Goal: Task Accomplishment & Management: Manage account settings

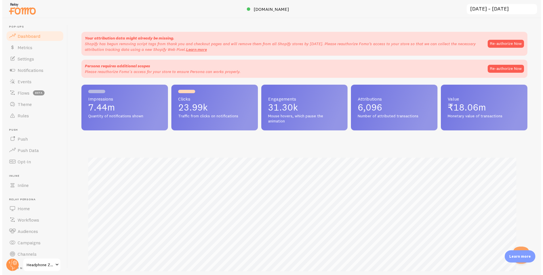
scroll to position [149, 446]
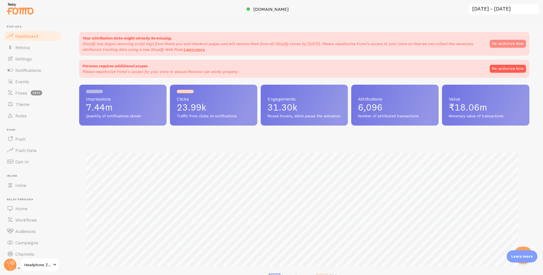
click at [504, 44] on button "Re-authorize Now" at bounding box center [508, 44] width 36 height 8
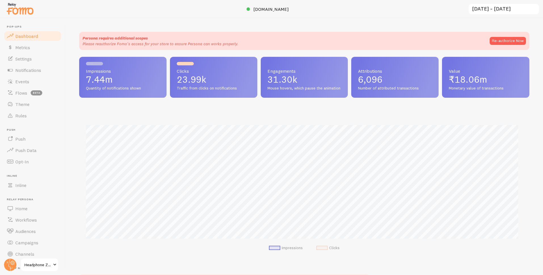
scroll to position [149, 446]
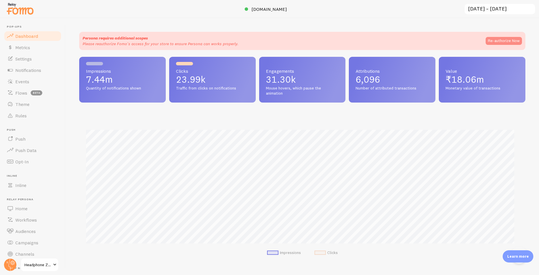
click at [508, 39] on button "Re-authorize Now" at bounding box center [504, 41] width 36 height 8
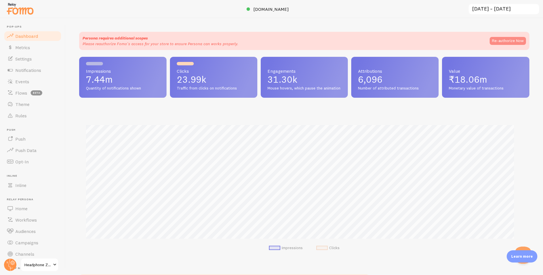
scroll to position [0, 0]
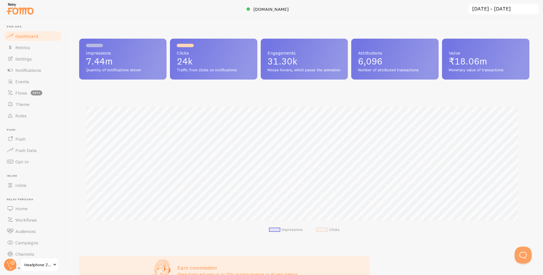
scroll to position [283675, 283378]
click at [100, 64] on p "7.44m" at bounding box center [123, 61] width 74 height 9
click at [104, 68] on span "Quantity of notifications shown" at bounding box center [123, 70] width 74 height 5
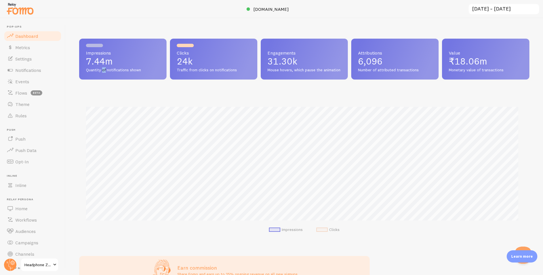
click at [113, 68] on span "Quantity of notifications shown" at bounding box center [123, 70] width 74 height 5
click at [365, 62] on p "6,096" at bounding box center [395, 61] width 74 height 9
click at [459, 62] on span "₹18.06m" at bounding box center [468, 61] width 38 height 11
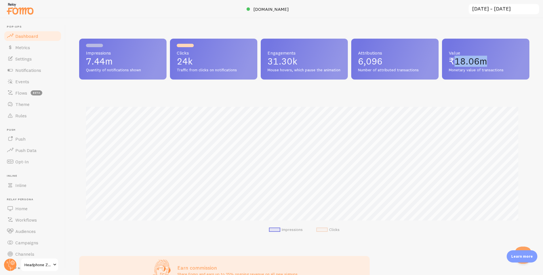
click at [461, 61] on span "₹18.06m" at bounding box center [468, 61] width 38 height 11
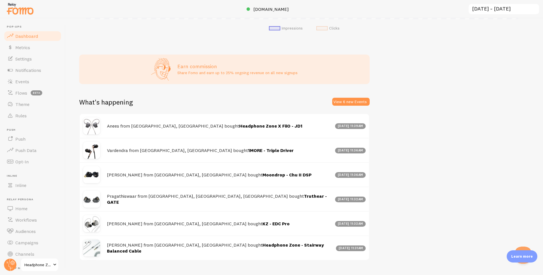
scroll to position [219, 0]
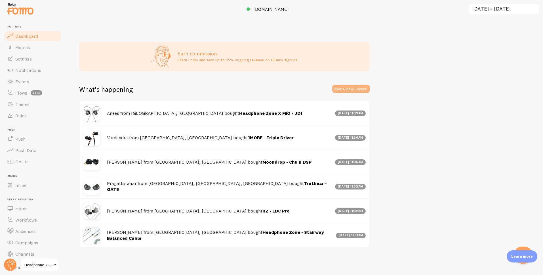
click at [355, 87] on button "View 6 new Events" at bounding box center [350, 89] width 37 height 8
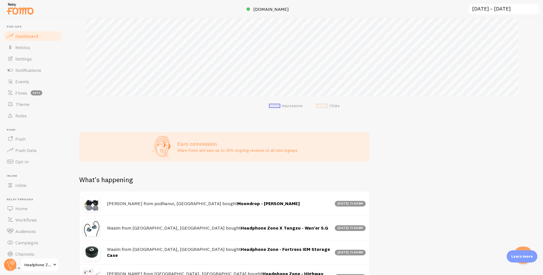
scroll to position [122, 0]
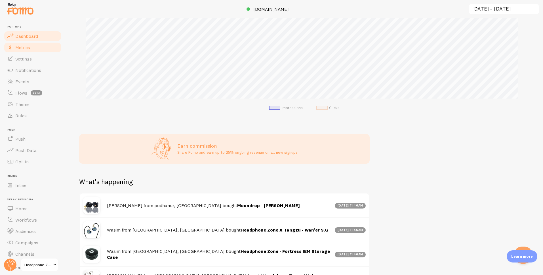
click at [14, 53] on link "Metrics" at bounding box center [32, 47] width 58 height 11
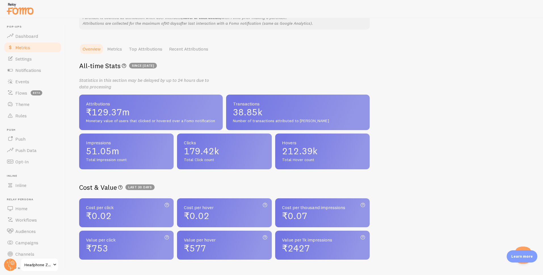
scroll to position [92, 0]
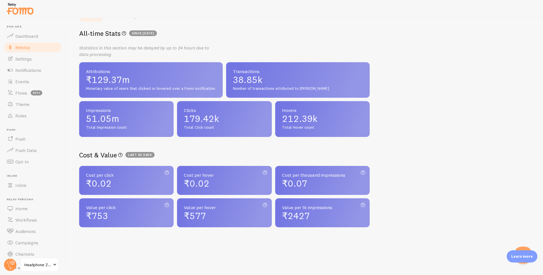
click at [106, 185] on span "₹0.02" at bounding box center [99, 183] width 26 height 11
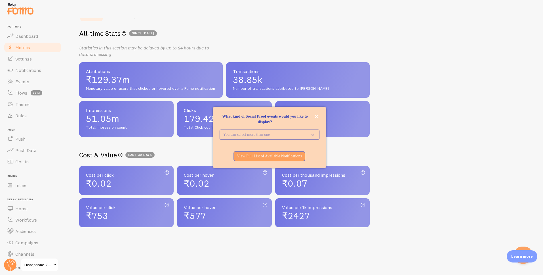
click at [319, 115] on div "What kind of Social Proof events would you like to display? You can select more…" at bounding box center [270, 137] width 114 height 61
click at [318, 116] on button "close," at bounding box center [317, 117] width 6 height 6
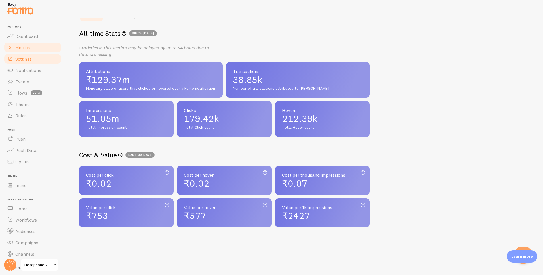
click at [35, 54] on link "Settings" at bounding box center [32, 58] width 58 height 11
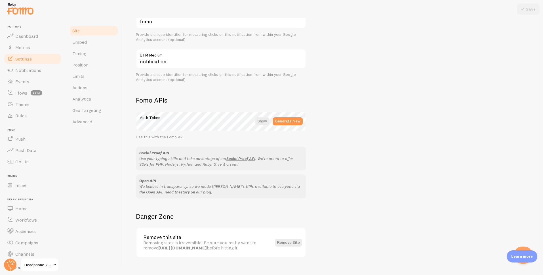
scroll to position [261, 0]
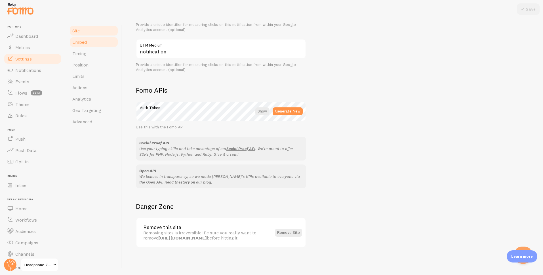
click at [91, 41] on link "Embed" at bounding box center [94, 41] width 50 height 11
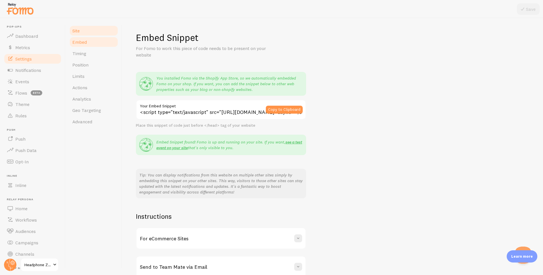
click at [88, 32] on link "Site" at bounding box center [94, 30] width 50 height 11
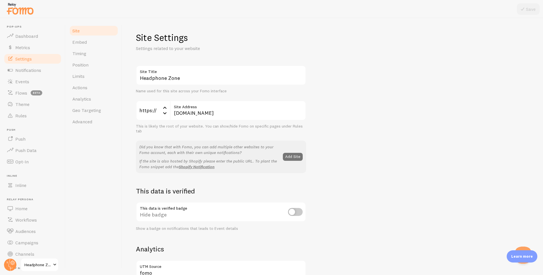
click at [88, 32] on link "Site" at bounding box center [94, 30] width 50 height 11
click at [92, 45] on link "Embed" at bounding box center [94, 41] width 50 height 11
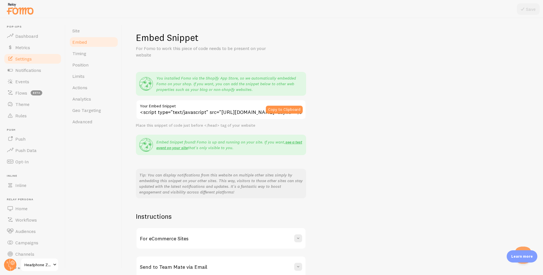
click at [303, 237] on div "For eCommerce Sites" at bounding box center [221, 238] width 169 height 20
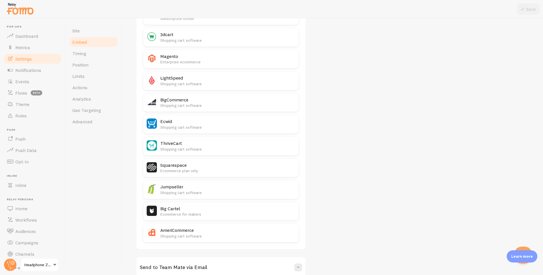
scroll to position [297, 0]
drag, startPoint x: 538, startPoint y: 219, endPoint x: 545, endPoint y: 178, distance: 42.3
click at [543, 178] on html "Pop-ups Dashboard Metrics Settings Notifications Events Flows beta Theme Rules …" at bounding box center [271, 137] width 543 height 275
click at [491, 199] on div "Embed Snippet For Fomo to work this piece of code needs to be present on your w…" at bounding box center [333, 6] width 394 height 542
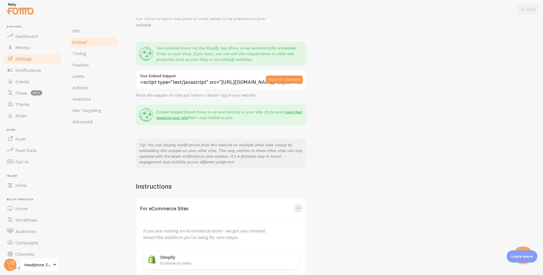
scroll to position [0, 0]
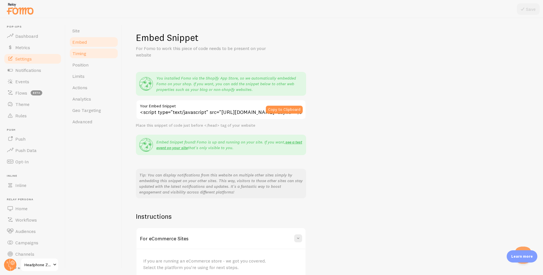
click at [96, 57] on link "Timing" at bounding box center [94, 53] width 50 height 11
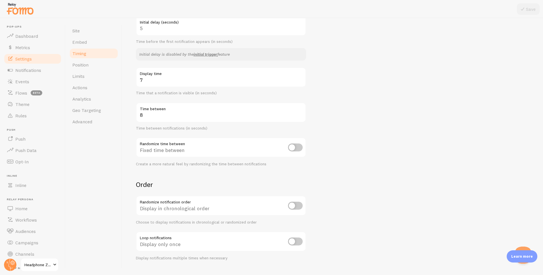
scroll to position [70, 0]
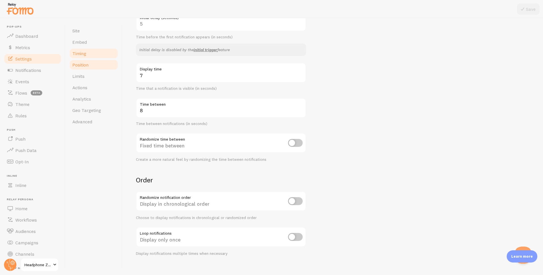
click at [91, 67] on link "Position" at bounding box center [94, 64] width 50 height 11
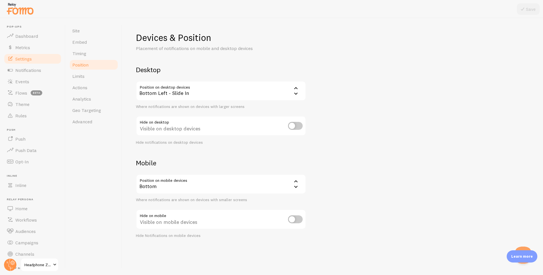
click at [174, 94] on div "Bottom Left - Slide In" at bounding box center [221, 91] width 170 height 20
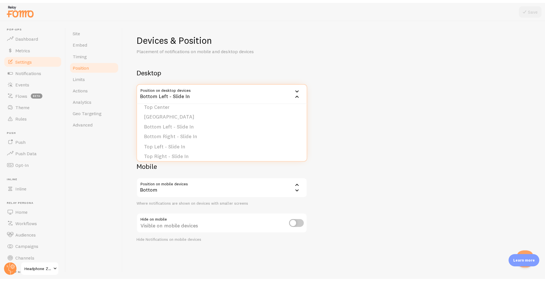
scroll to position [48, 0]
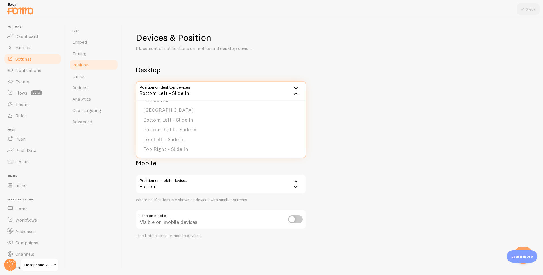
click at [335, 129] on div "Devices & Position Placement of notifications on mobile and desktop devices Des…" at bounding box center [333, 135] width 394 height 206
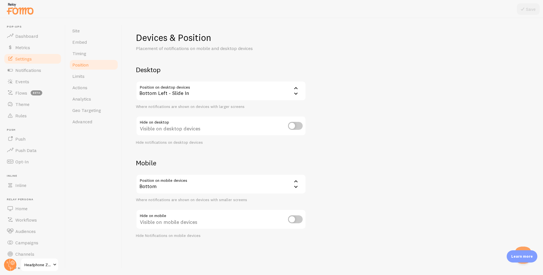
click at [194, 181] on div "Bottom" at bounding box center [221, 184] width 170 height 20
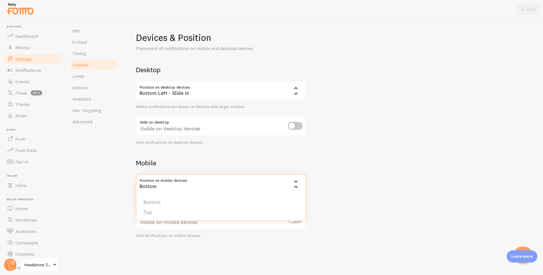
click at [186, 166] on h2 "Mobile" at bounding box center [221, 162] width 170 height 9
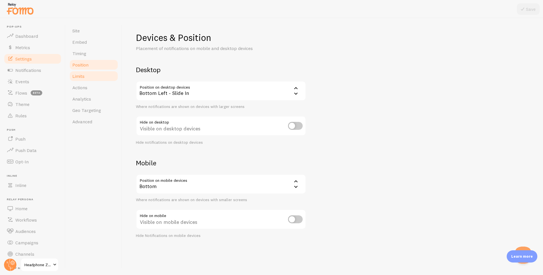
click at [78, 79] on link "Limits" at bounding box center [94, 75] width 50 height 11
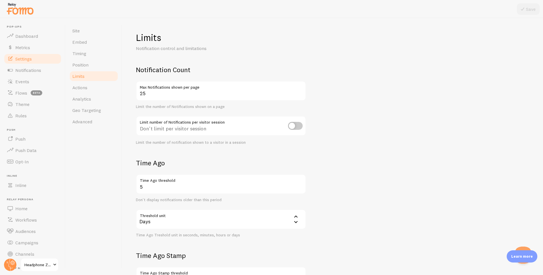
click at [78, 79] on link "Limits" at bounding box center [94, 75] width 50 height 11
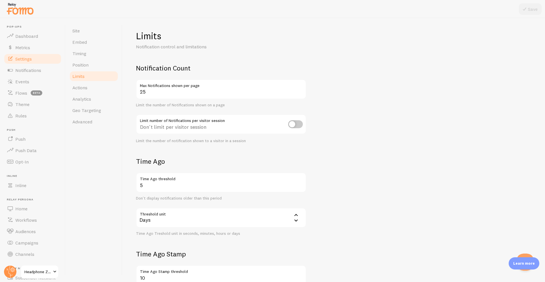
scroll to position [2, 0]
click at [540, 110] on div "Limits Notification control and limitations Notification Count 25 Max Notificat…" at bounding box center [333, 149] width 423 height 263
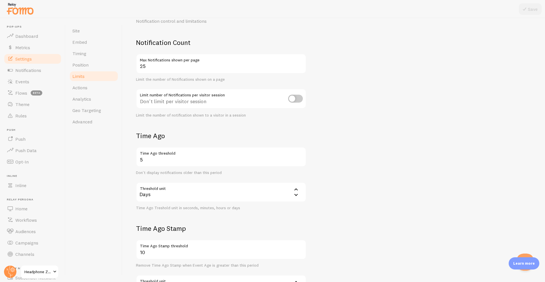
scroll to position [86, 0]
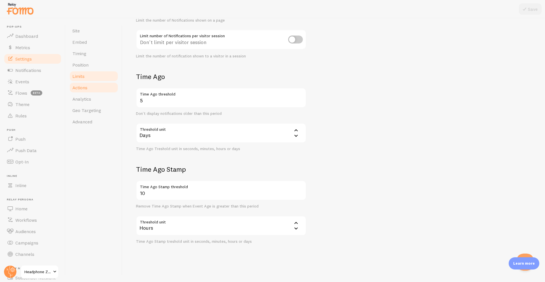
click at [79, 88] on span "Actions" at bounding box center [79, 88] width 15 height 6
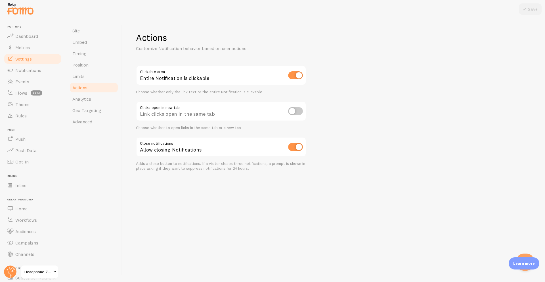
click at [297, 78] on input "checkbox" at bounding box center [295, 75] width 15 height 8
click at [297, 78] on div "Clickable area Link text is clickable Choose whether only the link text or the …" at bounding box center [221, 79] width 170 height 29
click at [297, 78] on input "checkbox" at bounding box center [295, 75] width 15 height 8
checkbox input "true"
click at [322, 98] on div "Actions Customize Notification behavior based on user actions Clickable area En…" at bounding box center [333, 149] width 423 height 263
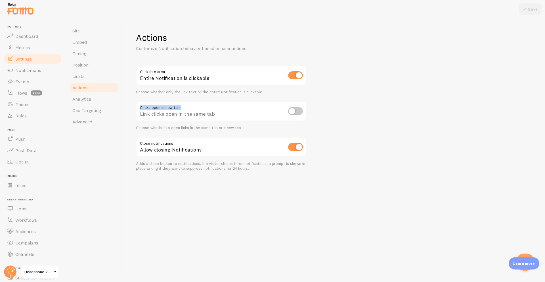
click at [301, 110] on div "Clicks open in new tab Link clicks open in the same tab Choose whether to open …" at bounding box center [221, 115] width 170 height 29
click at [301, 110] on input "checkbox" at bounding box center [295, 111] width 15 height 8
checkbox input "true"
click at [332, 109] on div "Actions Customize Notification behavior based on user actions Clickable area En…" at bounding box center [333, 149] width 423 height 263
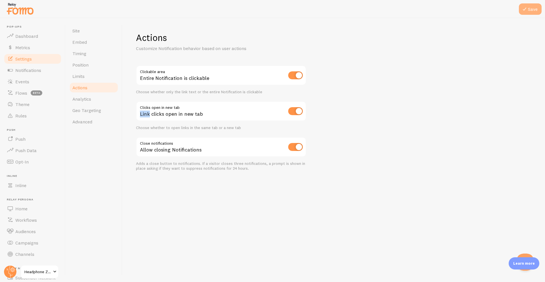
click at [531, 7] on button "Save" at bounding box center [530, 8] width 23 height 11
click at [234, 128] on div "Choose whether to open links in the same tab or a new tab" at bounding box center [221, 127] width 170 height 5
click at [92, 102] on link "Analytics" at bounding box center [94, 98] width 50 height 11
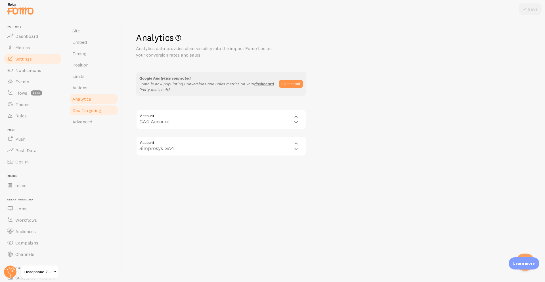
click at [98, 110] on span "Geo Targeting" at bounding box center [86, 110] width 29 height 6
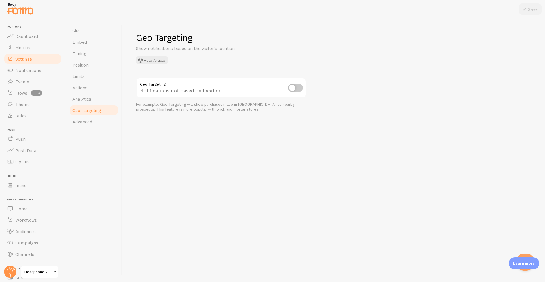
click at [92, 128] on div "Site Embed Timing Position Limits Actions Analytics Geo Targeting Advanced" at bounding box center [94, 149] width 57 height 263
click at [92, 127] on link "Advanced" at bounding box center [94, 121] width 50 height 11
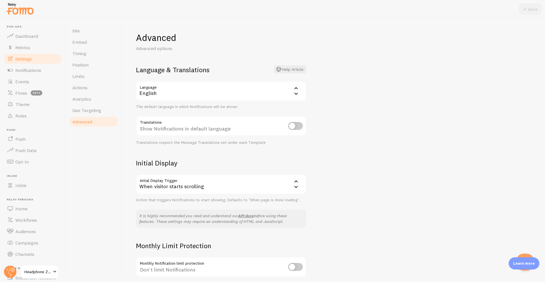
click at [210, 91] on div "English" at bounding box center [221, 91] width 170 height 20
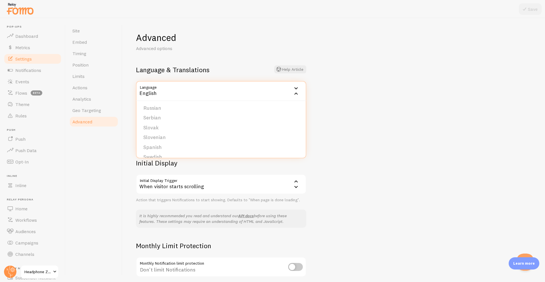
scroll to position [219, 0]
click at [325, 132] on div "Advanced Advanced options Language & Translations Help Article Language en Engl…" at bounding box center [333, 149] width 423 height 263
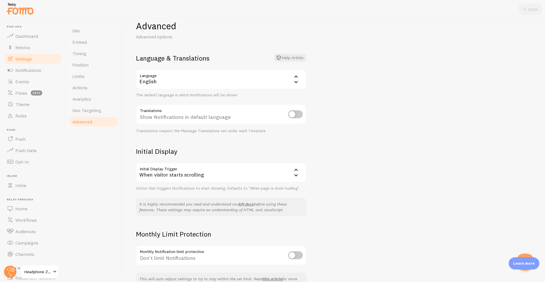
scroll to position [48, 0]
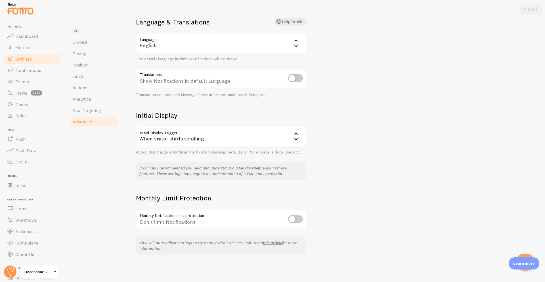
click at [299, 216] on input "checkbox" at bounding box center [295, 219] width 15 height 8
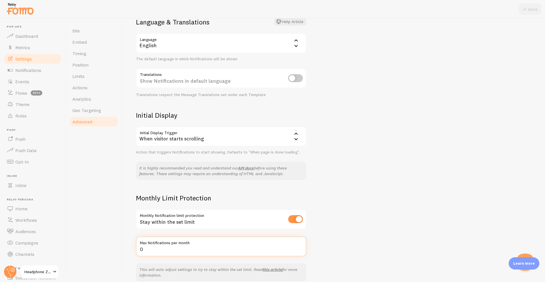
click at [186, 252] on input "0" at bounding box center [221, 246] width 170 height 20
click at [294, 217] on input "checkbox" at bounding box center [295, 219] width 15 height 8
checkbox input "false"
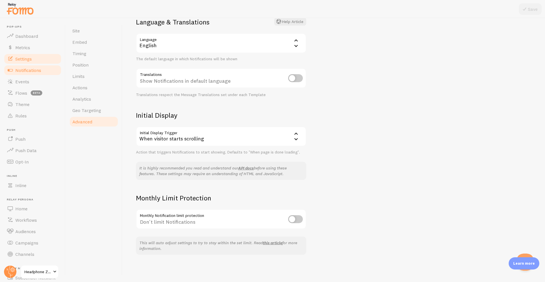
click at [27, 65] on link "Notifications" at bounding box center [32, 69] width 58 height 11
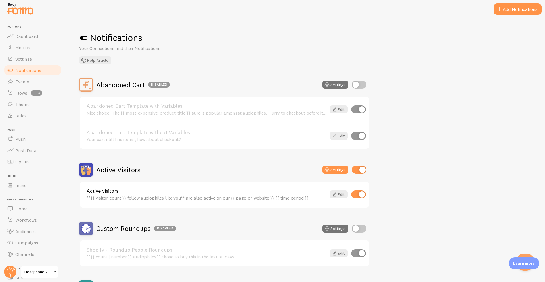
click at [295, 114] on div "Nice choice! The {{ most_expensive_product_title }} sure is popular amongst aud…" at bounding box center [207, 112] width 240 height 5
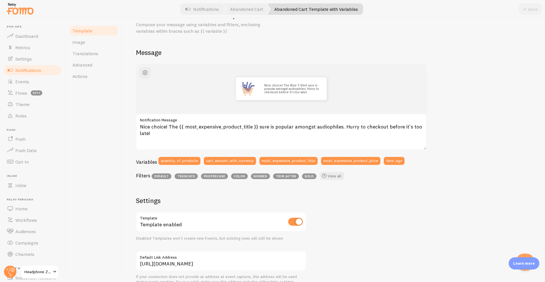
scroll to position [16, 0]
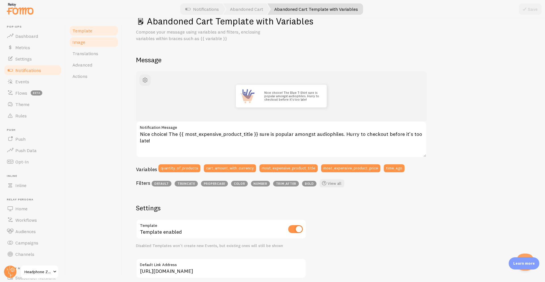
click at [88, 46] on link "Image" at bounding box center [94, 41] width 50 height 11
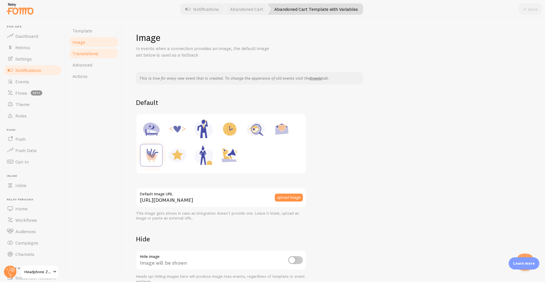
click at [93, 58] on link "Translations" at bounding box center [94, 53] width 50 height 11
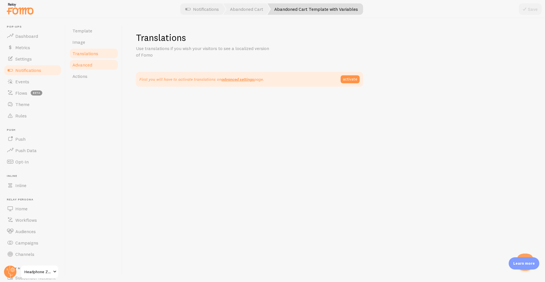
click at [97, 69] on link "Advanced" at bounding box center [94, 64] width 50 height 11
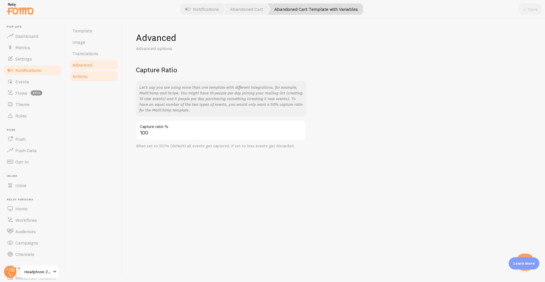
click at [97, 74] on link "Actions" at bounding box center [94, 75] width 50 height 11
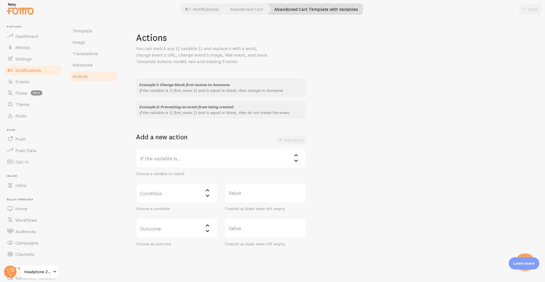
click at [241, 157] on label "If the variable is..." at bounding box center [221, 158] width 170 height 20
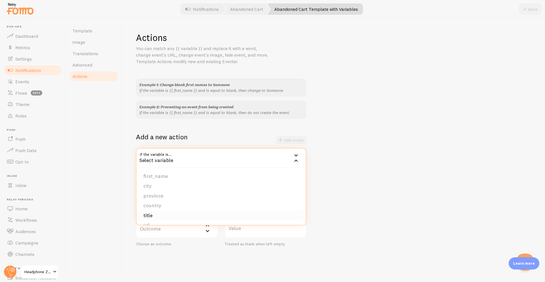
click at [191, 219] on li "title" at bounding box center [221, 215] width 169 height 10
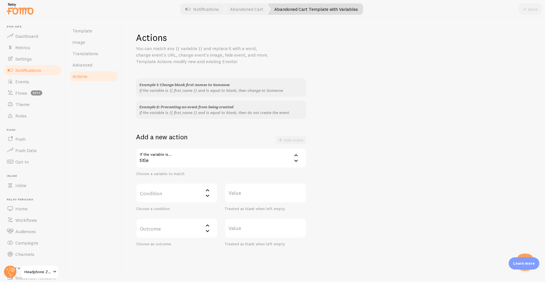
click at [172, 199] on label "Condition" at bounding box center [177, 193] width 82 height 20
click at [169, 209] on li "equals" at bounding box center [177, 211] width 81 height 10
click at [179, 201] on div "equals" at bounding box center [177, 193] width 82 height 20
click at [168, 199] on div "equals" at bounding box center [177, 193] width 82 height 20
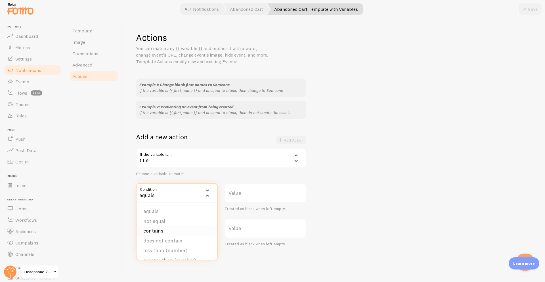
click at [163, 227] on li "contains" at bounding box center [177, 231] width 81 height 10
click at [242, 192] on label "Value" at bounding box center [266, 193] width 82 height 20
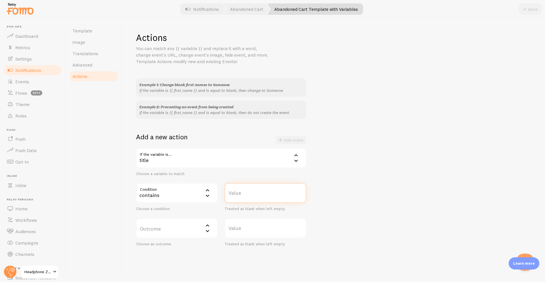
click at [242, 192] on input "Value" at bounding box center [266, 193] width 82 height 20
type input "Headphone Zone X"
click at [200, 231] on label "Outcome" at bounding box center [177, 228] width 82 height 20
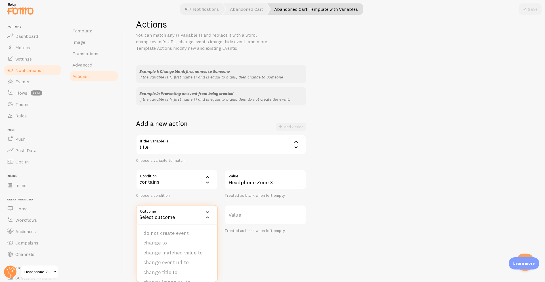
drag, startPoint x: 216, startPoint y: 251, endPoint x: 219, endPoint y: 207, distance: 44.4
click at [219, 207] on div "Outcome Select outcome do not create event change to change matched value to ch…" at bounding box center [177, 219] width 89 height 28
drag, startPoint x: 200, startPoint y: 221, endPoint x: 202, endPoint y: 219, distance: 3.2
click at [202, 219] on label "Outcome" at bounding box center [177, 215] width 82 height 20
click at [202, 219] on div "Select outcome" at bounding box center [177, 215] width 82 height 20
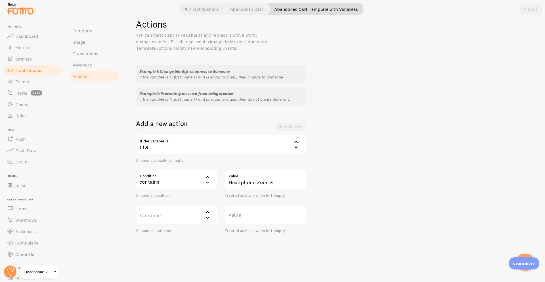
click at [202, 216] on label "Outcome" at bounding box center [177, 215] width 82 height 20
click at [407, 188] on div "Example 1: Change blank first names to Someone if the variable is {{ first_name…" at bounding box center [333, 149] width 395 height 168
click at [42, 74] on link "Notifications" at bounding box center [32, 69] width 58 height 11
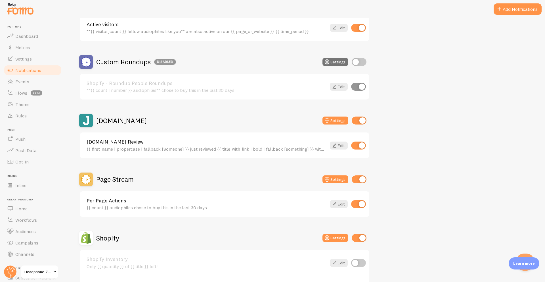
scroll to position [171, 0]
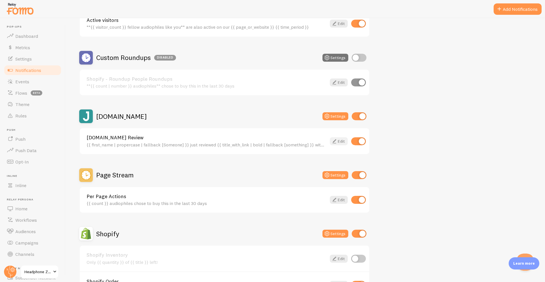
click at [339, 138] on link "Edit" at bounding box center [339, 141] width 18 height 8
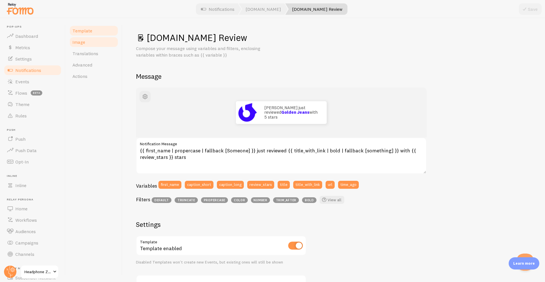
click at [89, 42] on link "Image" at bounding box center [94, 41] width 50 height 11
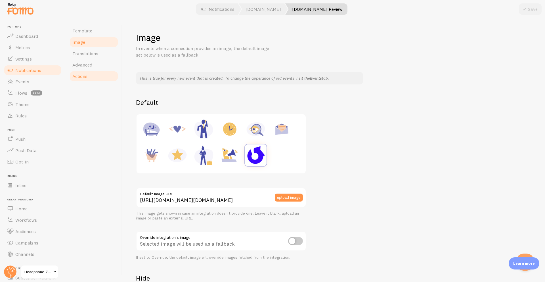
click at [94, 72] on link "Actions" at bounding box center [94, 75] width 50 height 11
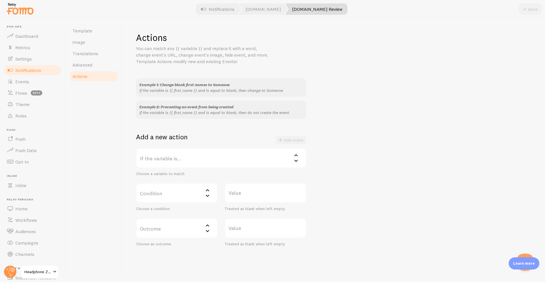
click at [207, 152] on label "If the variable is..." at bounding box center [221, 158] width 170 height 20
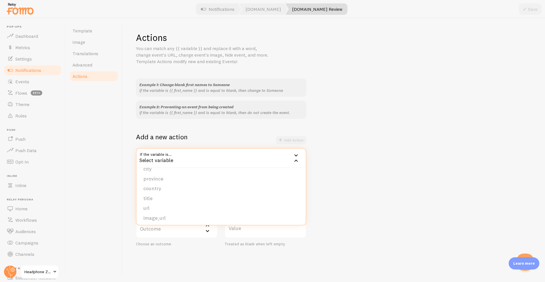
scroll to position [68, 0]
drag, startPoint x: 324, startPoint y: 154, endPoint x: 188, endPoint y: 104, distance: 145.0
click at [188, 104] on div "Example 1: Change blank first names to Someone if the variable is {{ first_name…" at bounding box center [333, 162] width 395 height 168
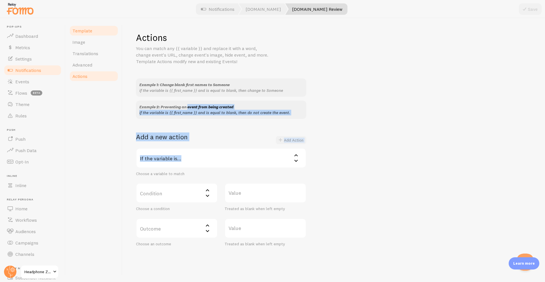
click at [84, 30] on span "Template" at bounding box center [82, 31] width 20 height 6
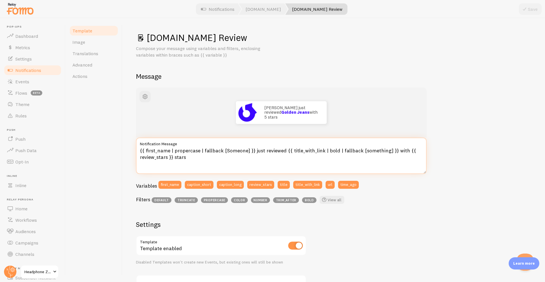
click at [211, 167] on textarea "{{ first_name | propercase | fallback [Someone] }} just reviewed {{ title_with_…" at bounding box center [281, 155] width 291 height 36
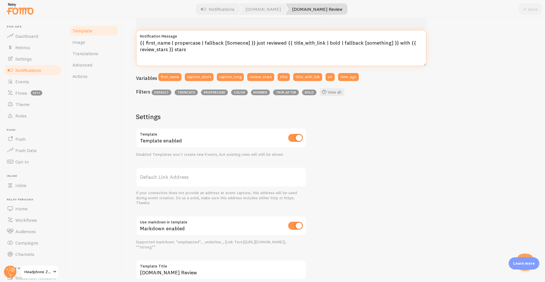
scroll to position [108, 0]
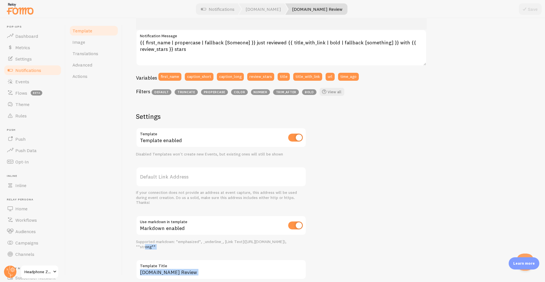
drag, startPoint x: 542, startPoint y: 224, endPoint x: 539, endPoint y: 250, distance: 26.5
click at [539, 250] on div "Judge.me Review Compose your message using variables and filters, enclosing var…" at bounding box center [333, 149] width 423 height 263
click at [480, 198] on div "John just reviewed Golden Jeans with 5 stars {{ first_name | propercase | fallb…" at bounding box center [333, 136] width 395 height 313
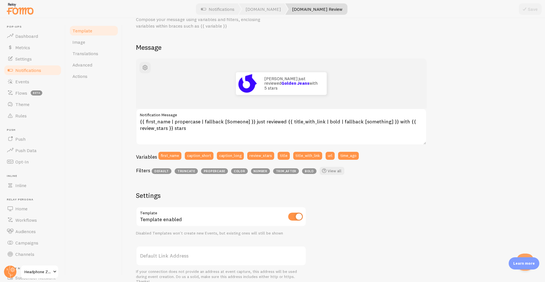
drag, startPoint x: 544, startPoint y: 191, endPoint x: 545, endPoint y: 140, distance: 51.1
click at [543, 140] on div "Judge.me Review Compose your message using variables and filters, enclosing var…" at bounding box center [333, 149] width 423 height 263
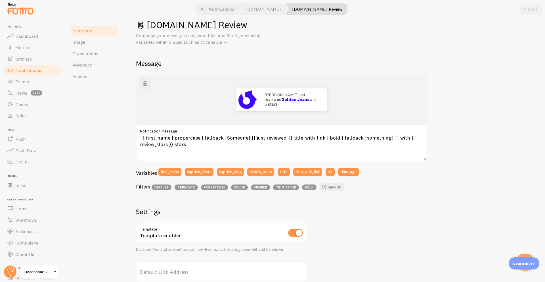
scroll to position [0, 0]
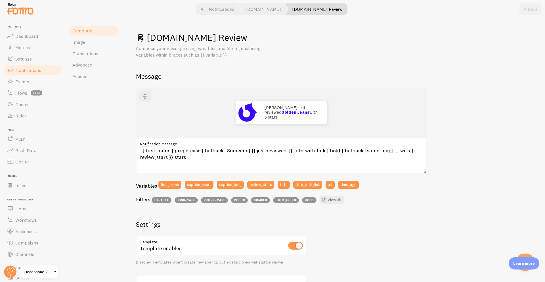
drag, startPoint x: 545, startPoint y: 140, endPoint x: 544, endPoint y: 115, distance: 24.7
click at [543, 115] on div "Judge.me Review Compose your message using variables and filters, enclosing var…" at bounding box center [333, 149] width 423 height 263
click at [241, 7] on link "Notifications" at bounding box center [217, 8] width 47 height 11
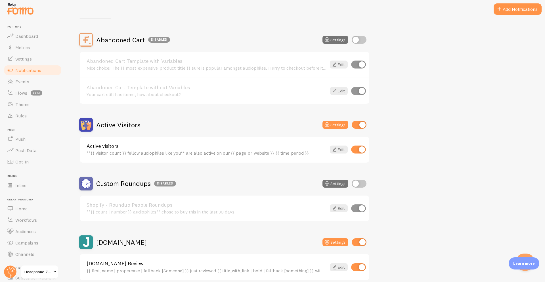
scroll to position [45, 0]
click at [543, 119] on div "Notifications Your Connections and their Notifications Help Article Abandoned C…" at bounding box center [305, 149] width 479 height 263
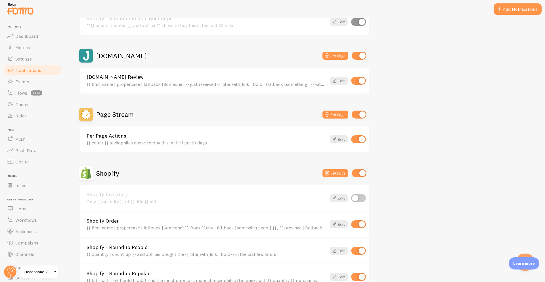
scroll to position [231, 0]
drag, startPoint x: 542, startPoint y: 115, endPoint x: 544, endPoint y: 169, distance: 53.7
click at [543, 169] on div "Notifications Your Connections and their Notifications Help Article Abandoned C…" at bounding box center [305, 149] width 479 height 263
drag, startPoint x: 414, startPoint y: 136, endPoint x: 285, endPoint y: 114, distance: 130.7
click at [285, 114] on div "Abandoned Cart Disabled Settings Abandoned Cart Template with Variables Nice ch…" at bounding box center [305, 124] width 452 height 554
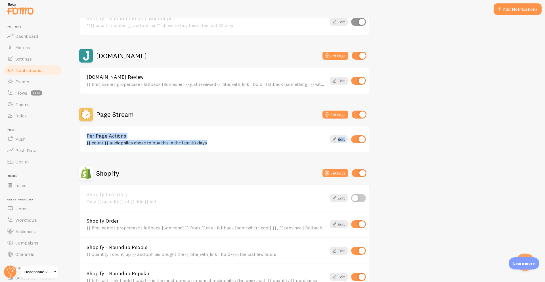
click at [161, 143] on div "{{ count }} audiophiles chose to buy this in the last 30 days" at bounding box center [207, 142] width 240 height 5
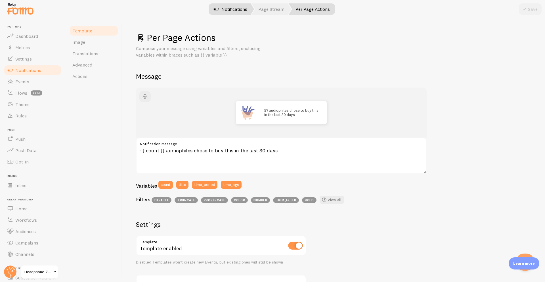
click at [224, 10] on link "Notifications" at bounding box center [230, 8] width 47 height 11
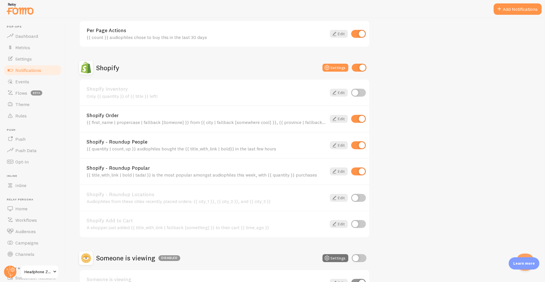
scroll to position [355, 0]
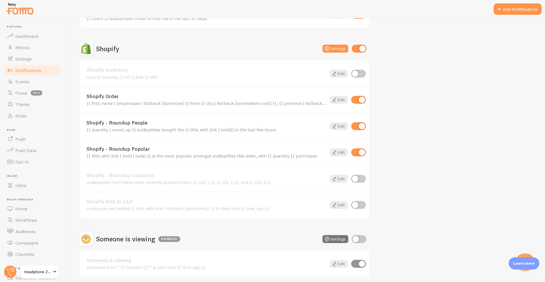
drag, startPoint x: 545, startPoint y: 75, endPoint x: 545, endPoint y: 212, distance: 136.8
click at [543, 211] on div "Notifications Your Connections and their Notifications Help Article Abandoned C…" at bounding box center [305, 149] width 479 height 263
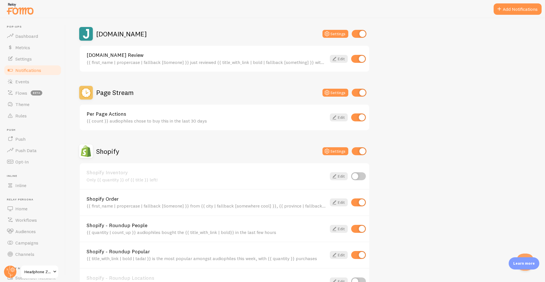
drag, startPoint x: 545, startPoint y: 176, endPoint x: 545, endPoint y: 131, distance: 45.1
click at [543, 131] on div "Notifications Your Connections and their Notifications Help Article Abandoned C…" at bounding box center [305, 149] width 479 height 263
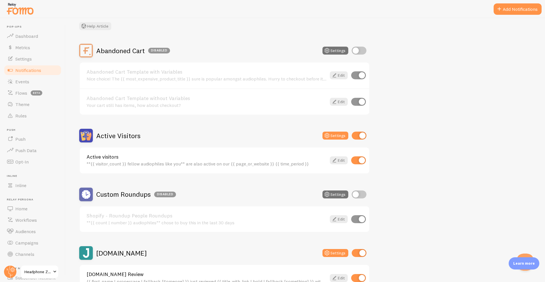
scroll to position [0, 0]
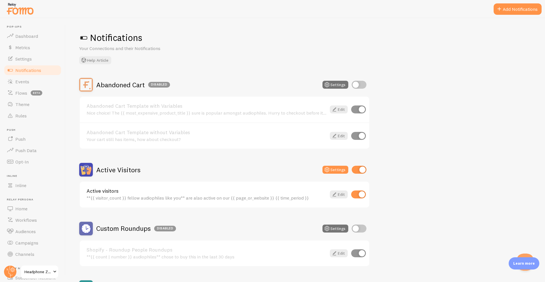
drag, startPoint x: 545, startPoint y: 131, endPoint x: 545, endPoint y: 16, distance: 114.7
click at [543, 16] on div "Pop-ups Dashboard Metrics Settings Notifications Events Flows beta Theme Rules …" at bounding box center [272, 141] width 545 height 282
click at [529, 7] on button "Add Notifications" at bounding box center [518, 8] width 48 height 11
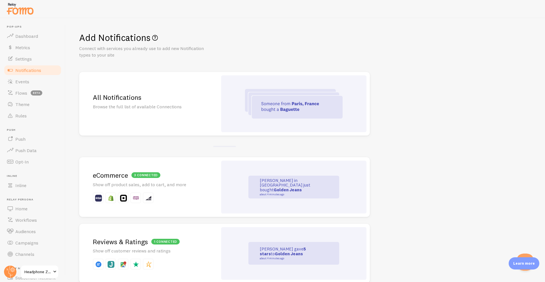
click at [194, 99] on h2 "All Notifications" at bounding box center [148, 97] width 111 height 9
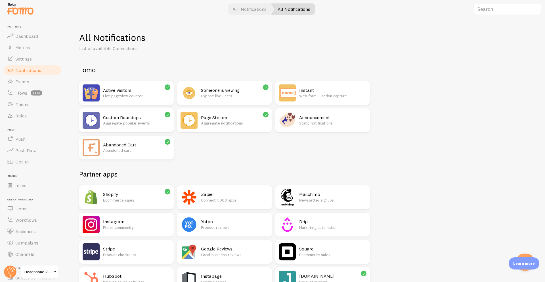
click at [333, 127] on div "Announcement Static notifications" at bounding box center [332, 120] width 67 height 17
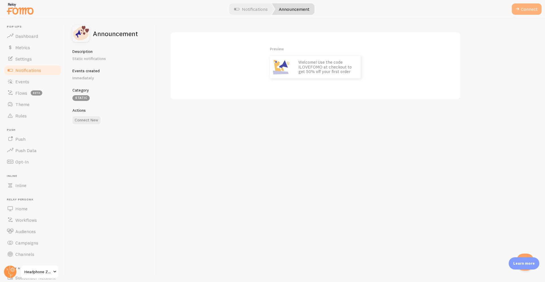
click at [531, 12] on button "Connect" at bounding box center [527, 8] width 30 height 11
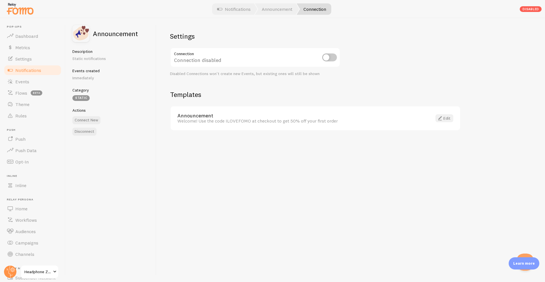
click at [448, 120] on link "Edit" at bounding box center [444, 118] width 18 height 8
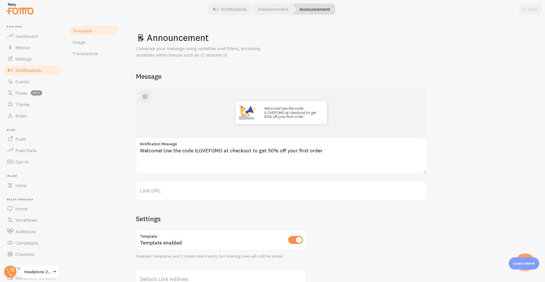
click at [38, 67] on span "Notifications" at bounding box center [28, 70] width 26 height 6
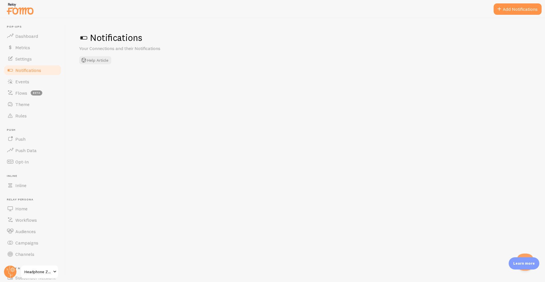
checkbox input "false"
checkbox input "true"
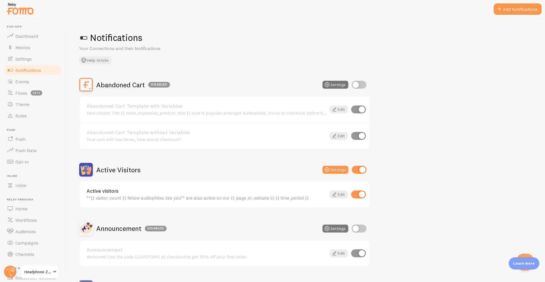
click at [332, 228] on button "Settings" at bounding box center [335, 228] width 26 height 8
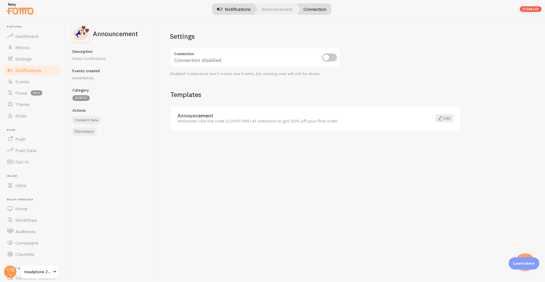
click at [235, 12] on link "Notifications" at bounding box center [233, 8] width 47 height 11
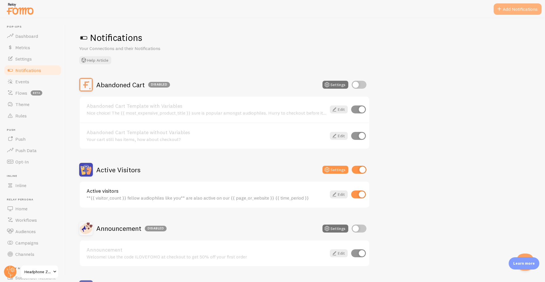
click at [505, 14] on button "Add Notifications" at bounding box center [518, 8] width 48 height 11
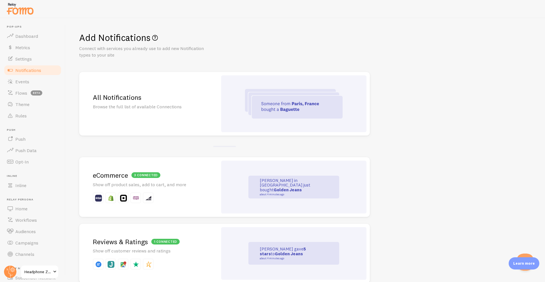
click at [209, 114] on div "All Notifications Browse the full list of available Connections" at bounding box center [148, 104] width 139 height 64
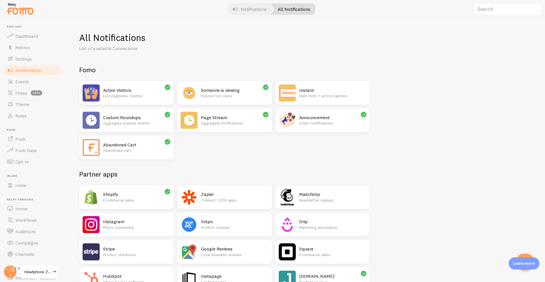
click at [336, 93] on h2 "Instant" at bounding box center [332, 90] width 67 height 6
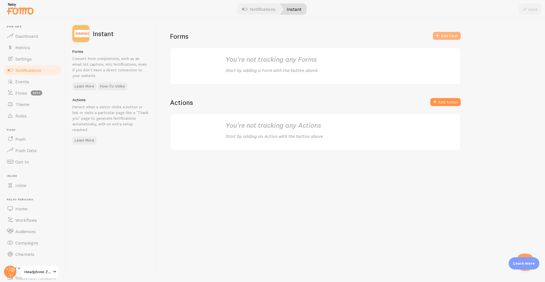
click at [455, 37] on button "Add Form" at bounding box center [447, 36] width 28 height 8
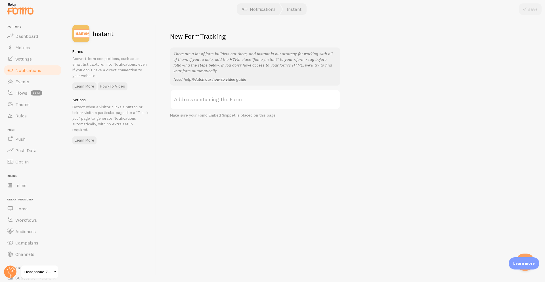
click at [250, 99] on label "Address containing the Form" at bounding box center [255, 99] width 170 height 20
click at [250, 99] on input "Address containing the Form" at bounding box center [255, 99] width 170 height 20
click at [263, 11] on link "Notifications" at bounding box center [258, 8] width 47 height 11
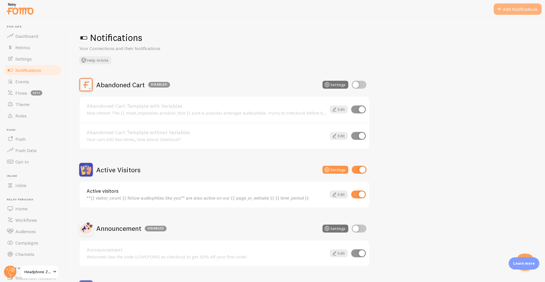
click at [529, 10] on button "Add Notifications" at bounding box center [518, 8] width 48 height 11
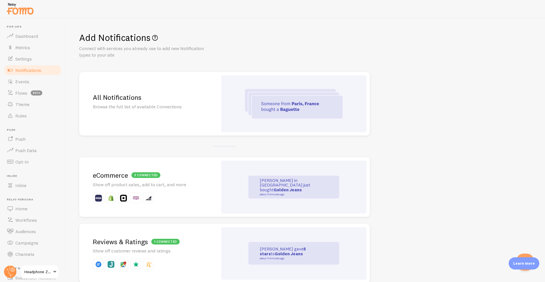
click at [226, 102] on div at bounding box center [293, 103] width 145 height 57
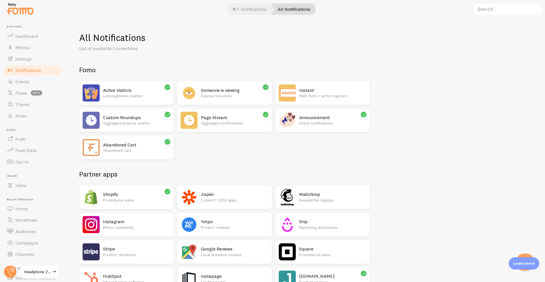
click at [226, 102] on div "Someone is viewing Expose live users" at bounding box center [224, 93] width 95 height 24
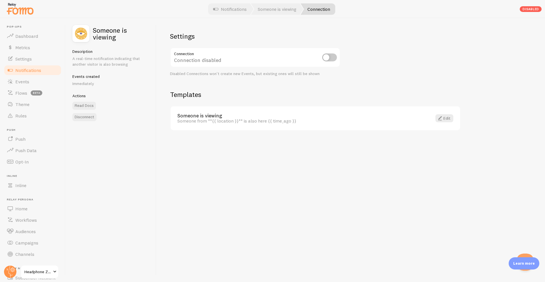
click at [42, 70] on link "Notifications" at bounding box center [32, 69] width 58 height 11
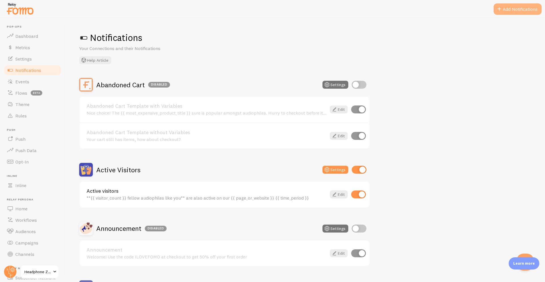
click at [531, 12] on button "Add Notifications" at bounding box center [518, 8] width 48 height 11
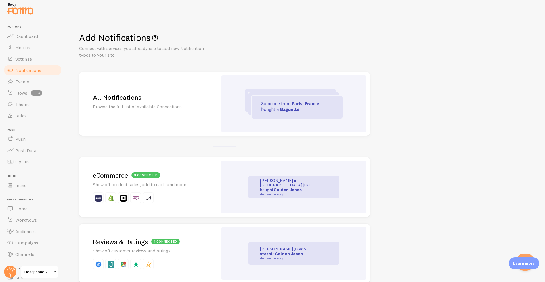
click at [328, 96] on img at bounding box center [294, 104] width 98 height 30
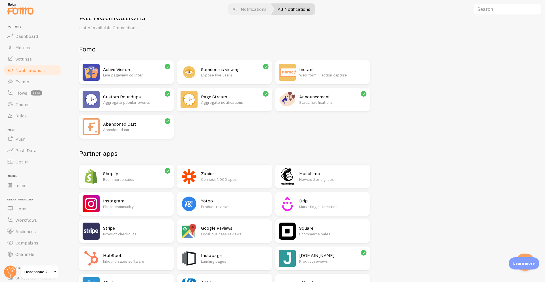
drag, startPoint x: 545, startPoint y: 53, endPoint x: 545, endPoint y: 58, distance: 4.3
click at [543, 56] on div "All Notifications List of available Connections Fomo Active Visitors Live pagev…" at bounding box center [305, 149] width 479 height 263
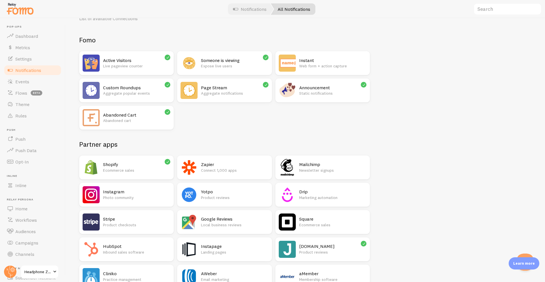
click at [543, 58] on div "All Notifications List of available Connections Fomo Active Visitors Live pagev…" at bounding box center [305, 149] width 479 height 263
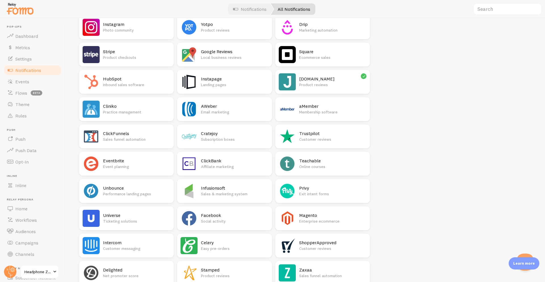
scroll to position [206, 0]
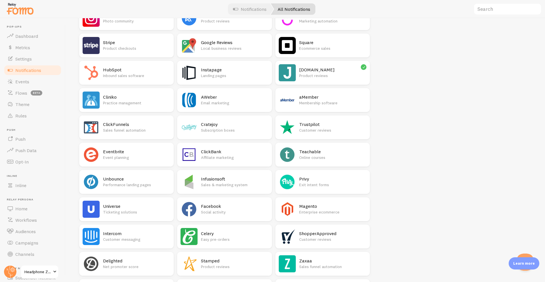
click at [539, 123] on div "All Notifications List of available Connections Fomo Active Visitors Live pagev…" at bounding box center [305, 149] width 479 height 263
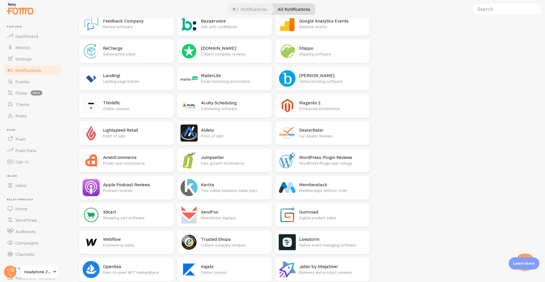
scroll to position [754, 0]
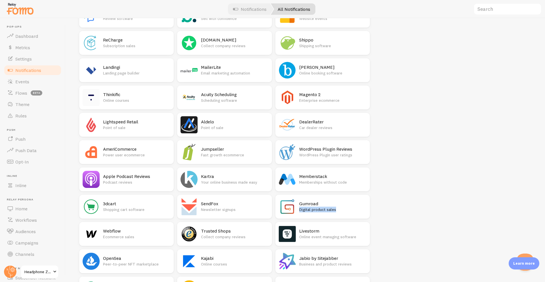
drag, startPoint x: 540, startPoint y: 205, endPoint x: 539, endPoint y: 217, distance: 11.4
click at [539, 217] on div "All Notifications List of available Connections Fomo Active Visitors Live pagev…" at bounding box center [305, 149] width 479 height 263
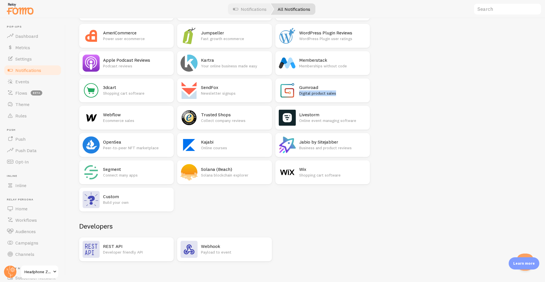
scroll to position [876, 0]
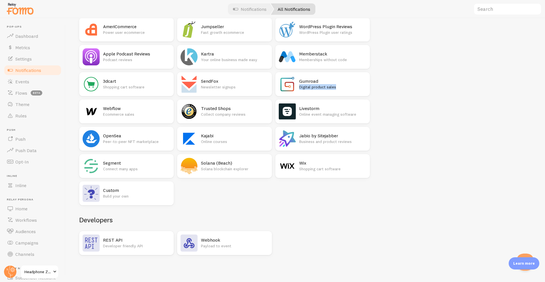
click at [222, 244] on p "Payload to event" at bounding box center [234, 246] width 67 height 6
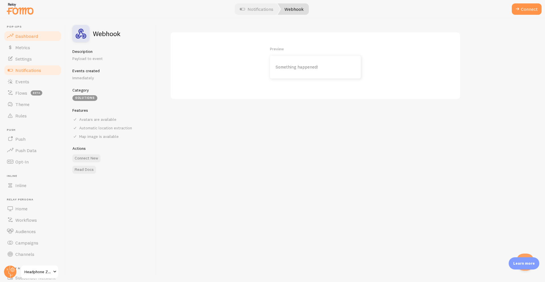
click at [36, 39] on link "Dashboard" at bounding box center [32, 35] width 58 height 11
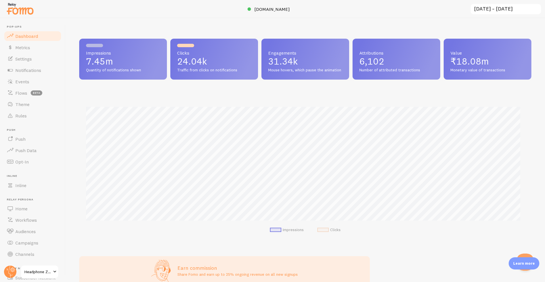
scroll to position [149, 448]
click at [36, 65] on link "Notifications" at bounding box center [32, 69] width 58 height 11
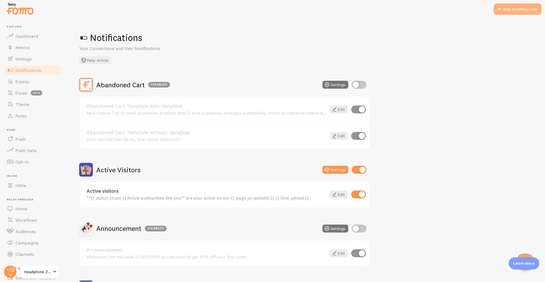
click at [530, 11] on button "Add Notifications" at bounding box center [518, 8] width 48 height 11
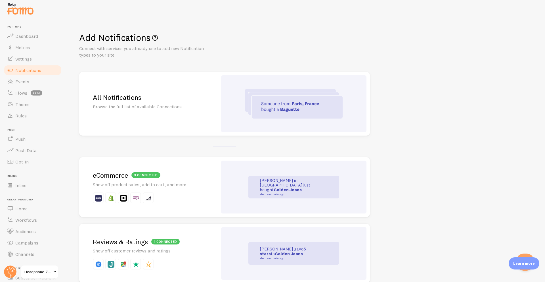
click at [338, 178] on div "John in San Francisco just bought Golden Jeans about 4 minutes ago" at bounding box center [293, 186] width 91 height 23
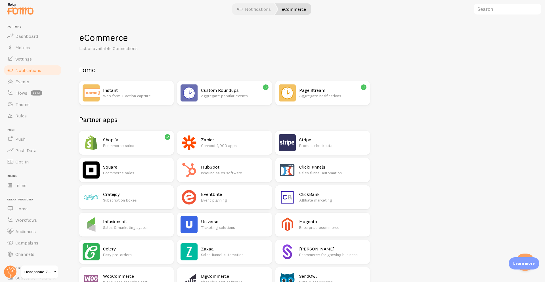
click at [116, 150] on div "Shopify Ecommerce sales" at bounding box center [136, 142] width 67 height 17
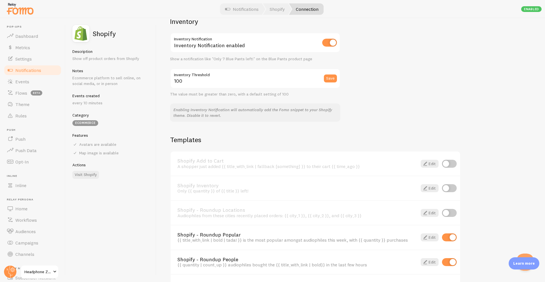
scroll to position [340, 0]
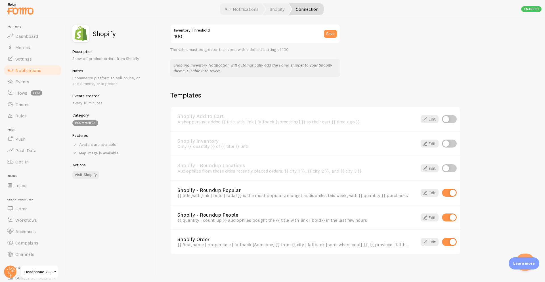
click at [33, 74] on link "Notifications" at bounding box center [32, 69] width 58 height 11
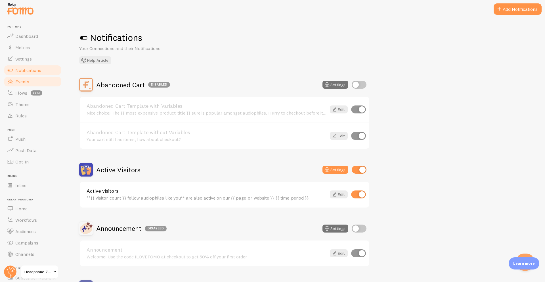
click at [29, 84] on link "Events" at bounding box center [32, 81] width 58 height 11
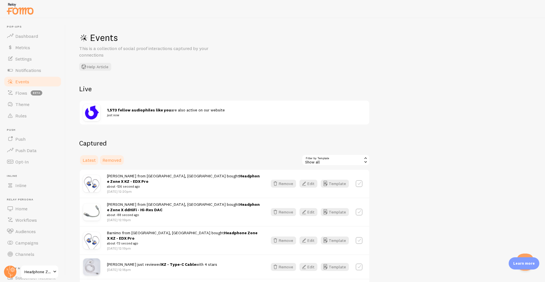
click at [110, 160] on span "Removed" at bounding box center [111, 160] width 19 height 6
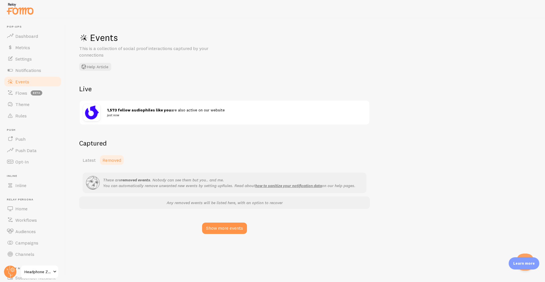
click at [92, 165] on div "Captured Latest Removed These are removed events . Nobody can see them but you.…" at bounding box center [224, 186] width 291 height 95
click at [92, 165] on link "Latest" at bounding box center [89, 159] width 20 height 11
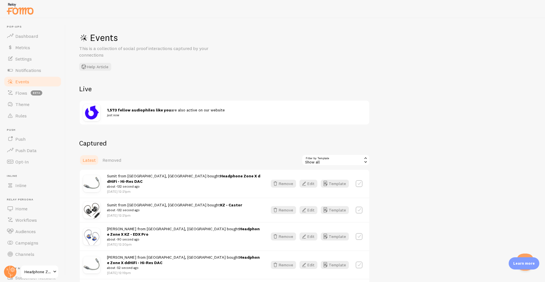
click at [361, 183] on label at bounding box center [359, 183] width 7 height 7
checkbox input "true"
click at [361, 206] on label at bounding box center [359, 209] width 7 height 7
checkbox input "true"
click at [360, 184] on div at bounding box center [359, 183] width 7 height 8
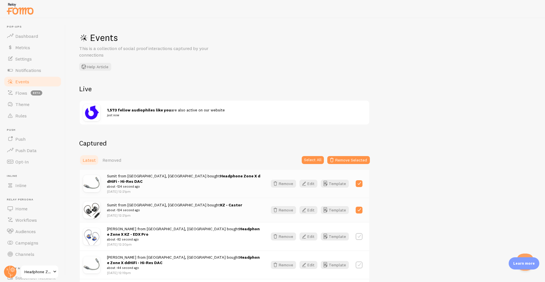
click at [359, 183] on label at bounding box center [359, 183] width 7 height 7
checkbox input "false"
click at [360, 206] on label at bounding box center [359, 209] width 7 height 7
checkbox input "false"
click at [217, 193] on div "Sumit from Rajula, Gujarat bought Headphone Zone X ddHiFi - Hi-Res DAC about -1…" at bounding box center [225, 183] width 290 height 28
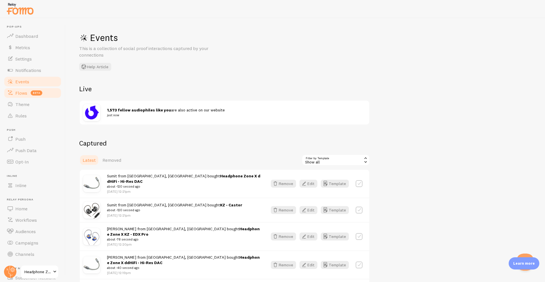
click at [31, 88] on link "Flows beta" at bounding box center [32, 92] width 58 height 11
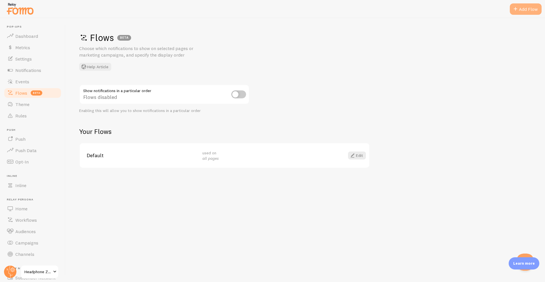
click at [531, 6] on div "Add Flow" at bounding box center [526, 8] width 32 height 11
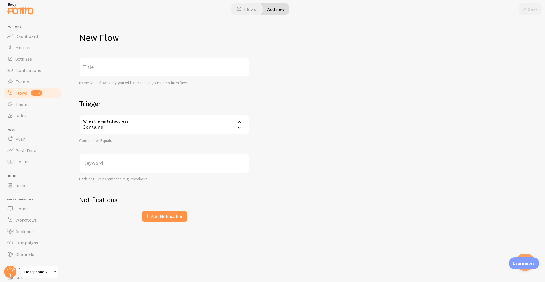
click at [167, 124] on div "Contains" at bounding box center [164, 125] width 170 height 20
click at [158, 139] on li "Contains" at bounding box center [164, 143] width 169 height 10
click at [136, 164] on label "Keyword" at bounding box center [164, 163] width 170 height 20
click at [136, 164] on input "Keyword" at bounding box center [164, 163] width 170 height 20
click at [117, 133] on div "Contains" at bounding box center [164, 125] width 170 height 20
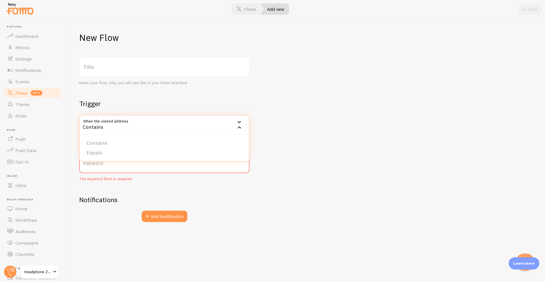
click at [133, 103] on h2 "Trigger" at bounding box center [164, 103] width 170 height 9
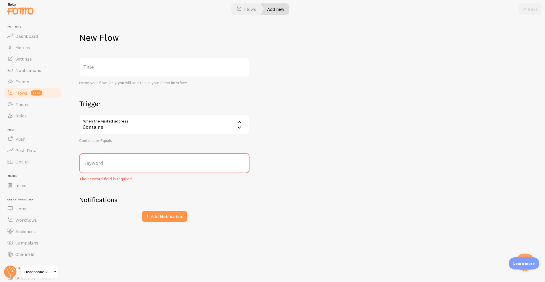
click at [140, 105] on h2 "Trigger" at bounding box center [164, 103] width 170 height 9
click at [140, 171] on label "Keyword" at bounding box center [164, 163] width 170 height 20
click at [140, 171] on input "Keyword" at bounding box center [164, 163] width 170 height 20
type input "v"
type input "connect"
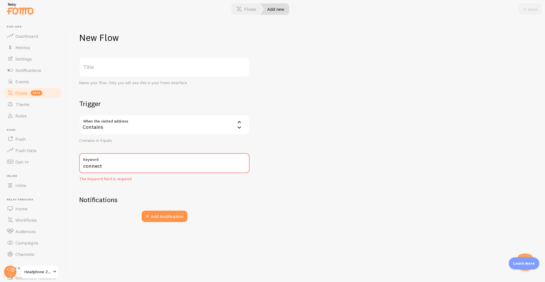
drag, startPoint x: 154, startPoint y: 75, endPoint x: 148, endPoint y: 72, distance: 7.0
click at [148, 72] on label "Title" at bounding box center [164, 67] width 170 height 20
click at [148, 72] on input "Title" at bounding box center [164, 67] width 170 height 20
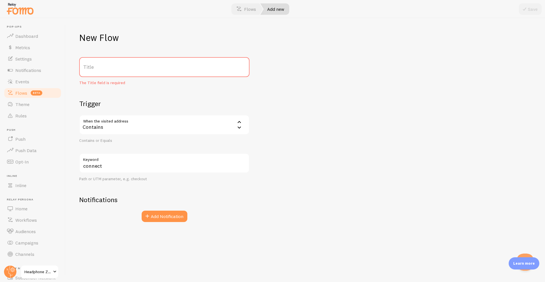
click at [148, 72] on label "Title" at bounding box center [164, 67] width 170 height 20
click at [148, 72] on input "Title" at bounding box center [164, 67] width 170 height 20
type input "Connect Flow"
click at [173, 218] on button "Add Notification" at bounding box center [165, 215] width 46 height 11
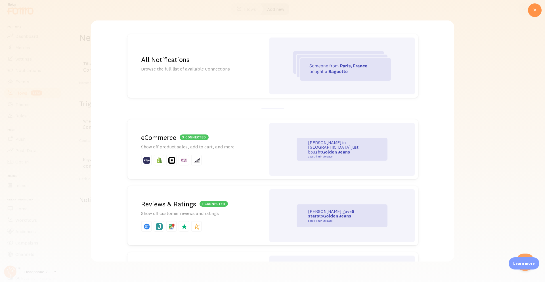
click at [212, 71] on p "Browse the full list of available Connections" at bounding box center [196, 69] width 111 height 7
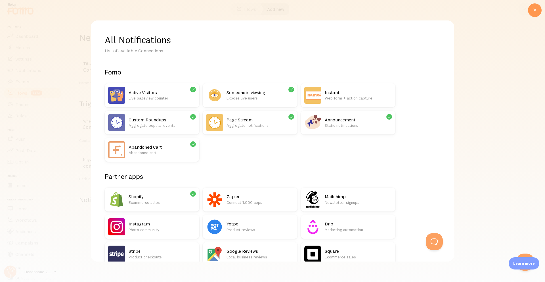
click at [540, 13] on div at bounding box center [535, 10] width 14 height 14
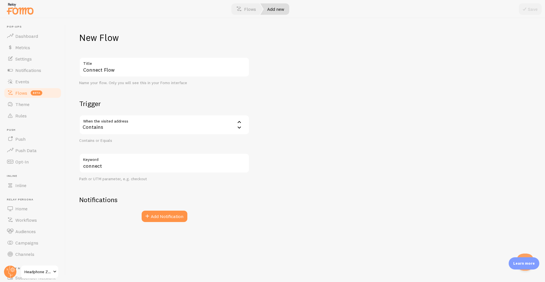
click at [539, 13] on div "Save" at bounding box center [530, 8] width 23 height 11
click at [29, 107] on link "Theme" at bounding box center [32, 103] width 58 height 11
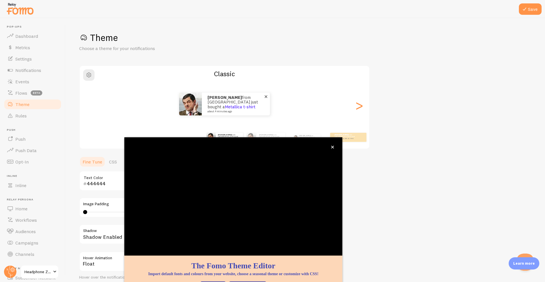
scroll to position [12, 0]
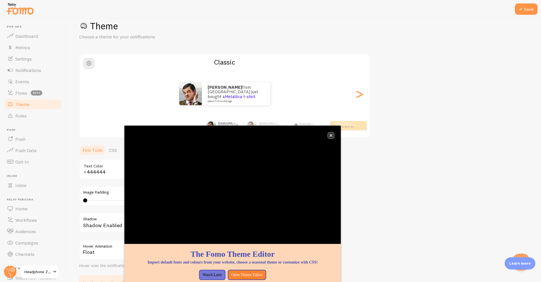
click at [332, 133] on button "close," at bounding box center [331, 135] width 6 height 6
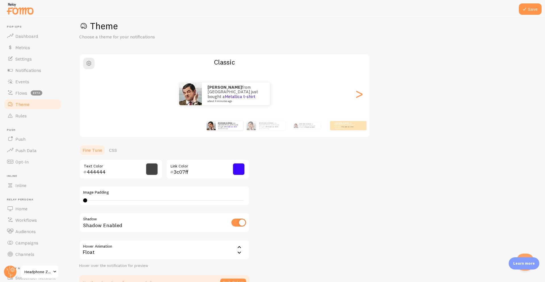
click at [175, 173] on input "3c07ff" at bounding box center [200, 171] width 52 height 7
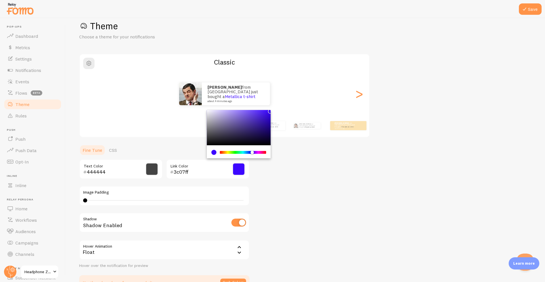
click at [178, 171] on input "3c07ff" at bounding box center [200, 171] width 52 height 7
click at [182, 172] on input "3c07ff" at bounding box center [200, 171] width 52 height 7
click at [189, 169] on input "3c07ff" at bounding box center [200, 171] width 52 height 7
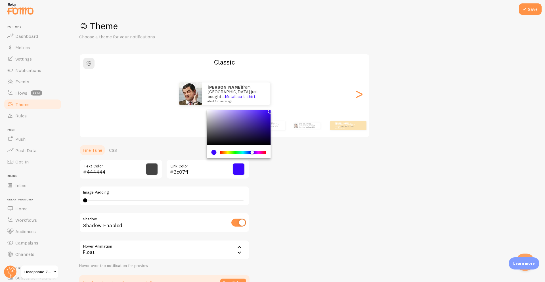
click at [189, 154] on ul "Fine Tune CSS" at bounding box center [164, 149] width 170 height 11
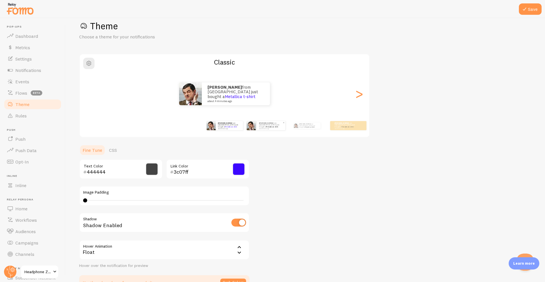
click at [275, 125] on p "Raghav from India just bought a Metallica t-shirt about 4 minutes ago" at bounding box center [271, 125] width 24 height 7
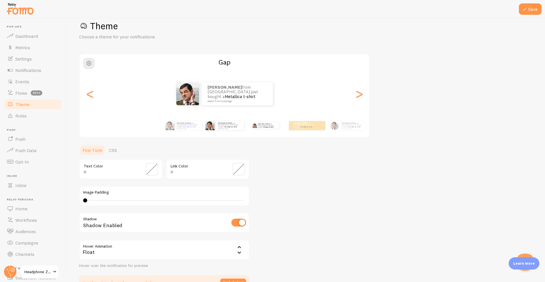
click at [266, 121] on div "Raghav from India just bought a Metallica t-shirt about 4 minutes ago" at bounding box center [265, 126] width 37 height 16
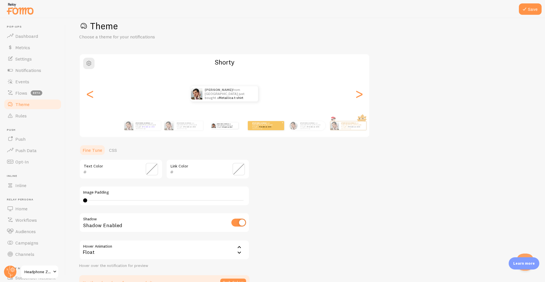
click at [269, 128] on small "about 4 minutes ago" at bounding box center [263, 128] width 22 height 1
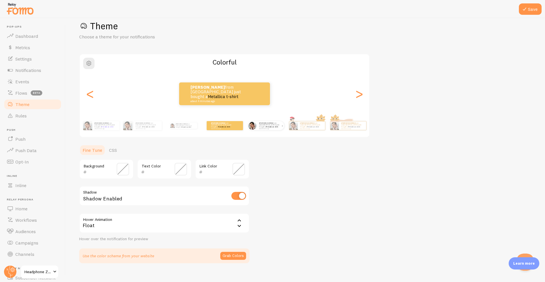
click at [267, 128] on div "Raghav from India just bought a Metallica t-shirt about 4 minutes ago" at bounding box center [270, 125] width 27 height 9
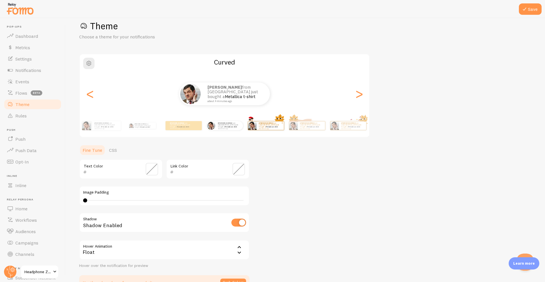
click at [265, 122] on div "Raghav from India just bought a Metallica t-shirt about 4 minutes ago" at bounding box center [270, 125] width 27 height 9
type input "0"
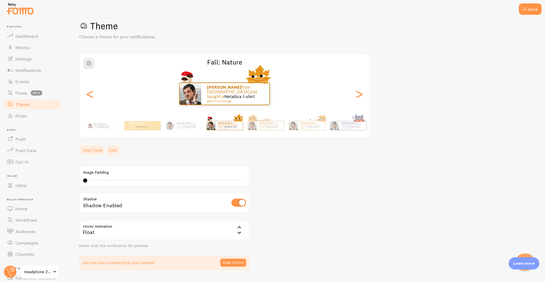
click at [116, 152] on link "CSS" at bounding box center [113, 149] width 15 height 11
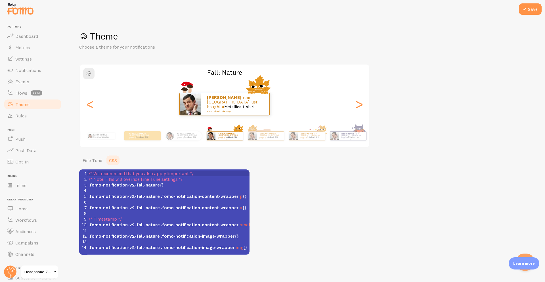
scroll to position [1, 0]
click at [101, 162] on link "Fine Tune" at bounding box center [92, 159] width 26 height 11
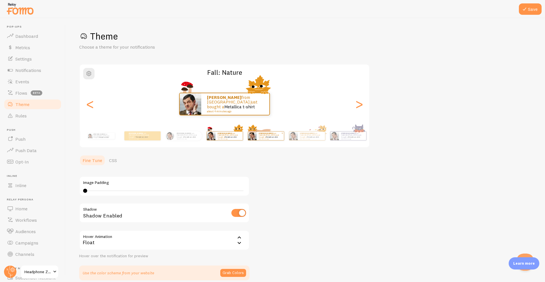
click at [261, 138] on small "about 4 minutes ago" at bounding box center [270, 138] width 22 height 1
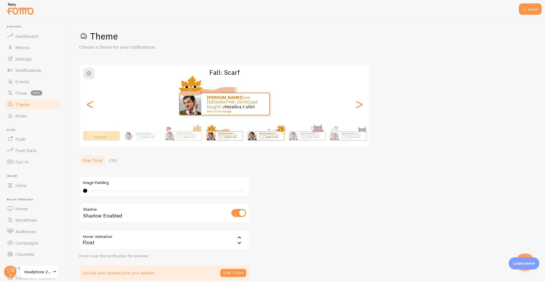
click at [264, 138] on small "about 4 minutes ago" at bounding box center [270, 138] width 22 height 1
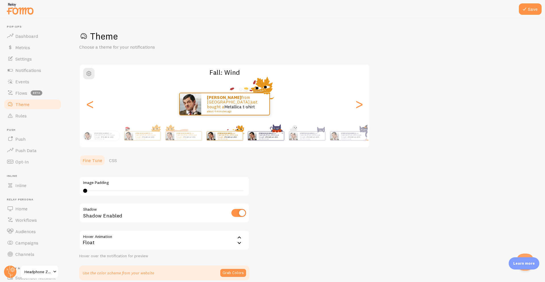
click at [276, 136] on link "Metallica t-shirt" at bounding box center [272, 137] width 12 height 2
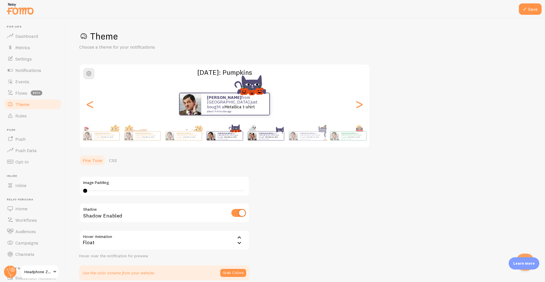
click at [277, 136] on link "Metallica t-shirt" at bounding box center [272, 137] width 12 height 2
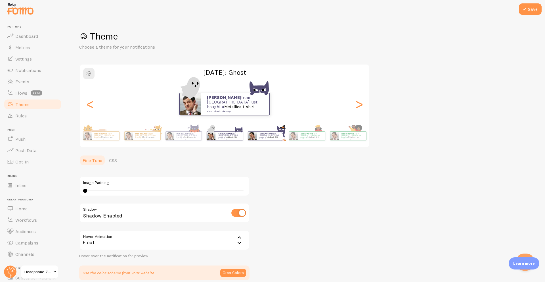
click at [277, 138] on small "about 4 minutes ago" at bounding box center [270, 138] width 22 height 1
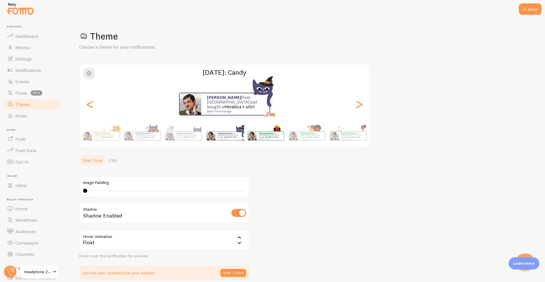
click at [278, 138] on div "Raghav from India just bought a Metallica t-shirt about 4 minutes ago" at bounding box center [270, 135] width 27 height 9
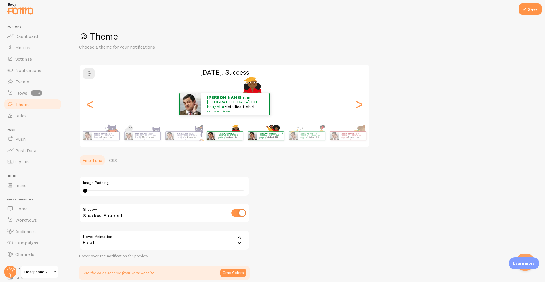
click at [256, 138] on img at bounding box center [252, 135] width 9 height 9
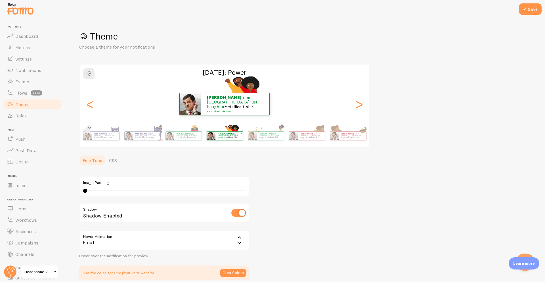
click at [273, 139] on div "Raghav from India just bought a Metallica t-shirt about 4 minutes ago" at bounding box center [270, 135] width 27 height 9
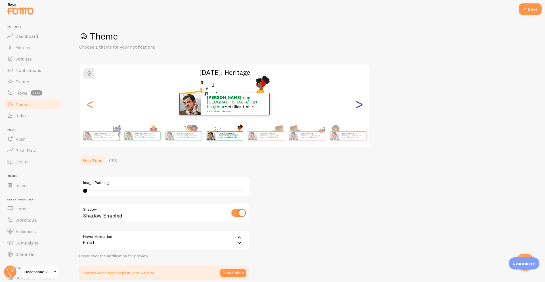
click at [360, 100] on div ">" at bounding box center [359, 103] width 7 height 41
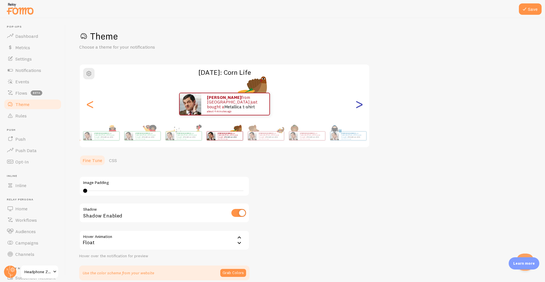
click at [360, 101] on div ">" at bounding box center [359, 103] width 7 height 41
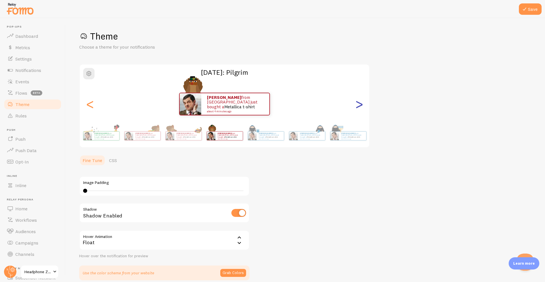
click at [360, 101] on div ">" at bounding box center [359, 103] width 7 height 41
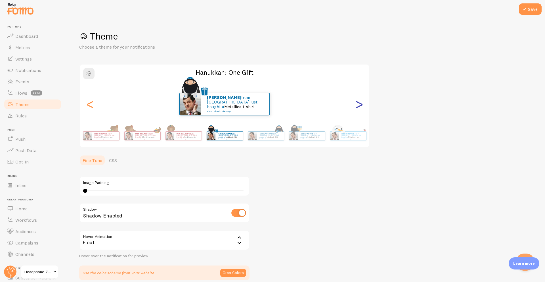
click at [360, 101] on div ">" at bounding box center [359, 103] width 7 height 41
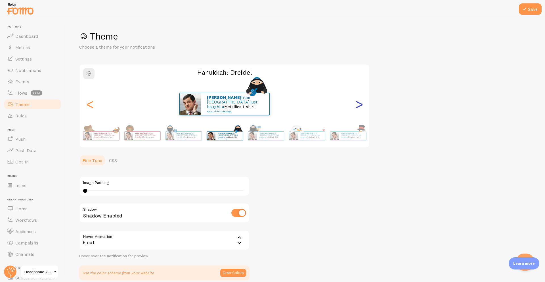
click at [362, 105] on div ">" at bounding box center [359, 103] width 7 height 41
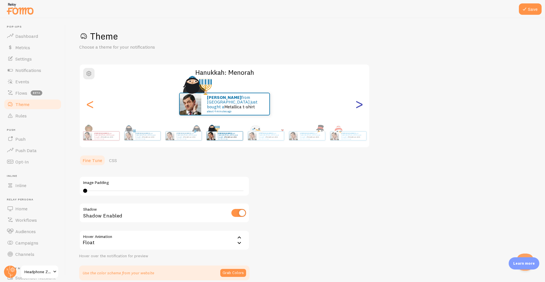
click at [362, 104] on div ">" at bounding box center [359, 103] width 7 height 41
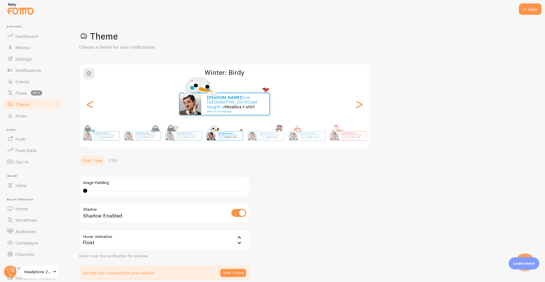
click at [364, 103] on div "Raghav from India just bought a Metallica t-shirt about 4 minutes ago" at bounding box center [225, 104] width 290 height 23
click at [348, 136] on link "Metallica t-shirt" at bounding box center [354, 137] width 12 height 2
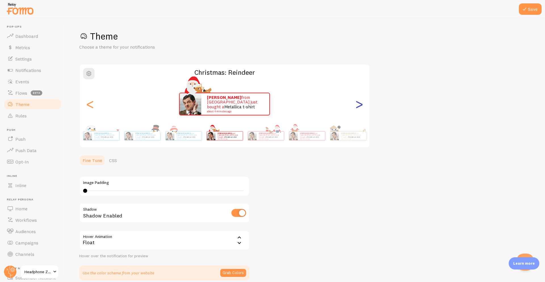
click at [362, 103] on div ">" at bounding box center [359, 103] width 7 height 41
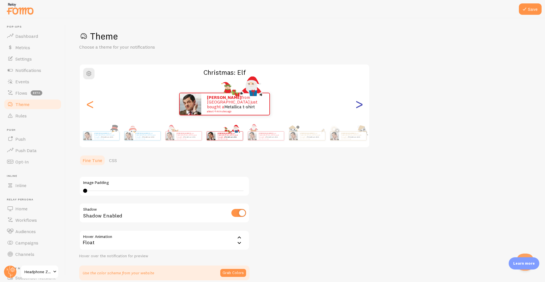
click at [361, 103] on div ">" at bounding box center [359, 103] width 7 height 41
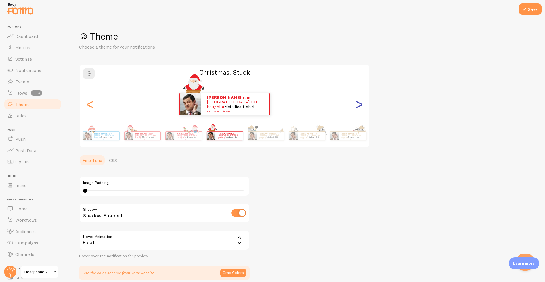
click at [361, 103] on div ">" at bounding box center [359, 103] width 7 height 41
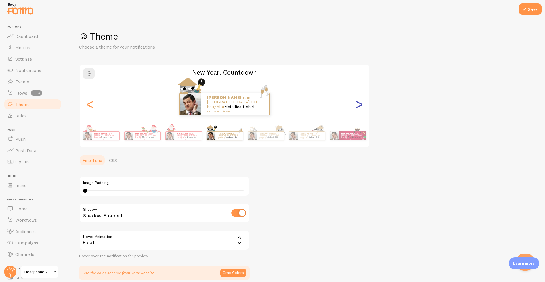
click at [361, 103] on div ">" at bounding box center [359, 103] width 7 height 41
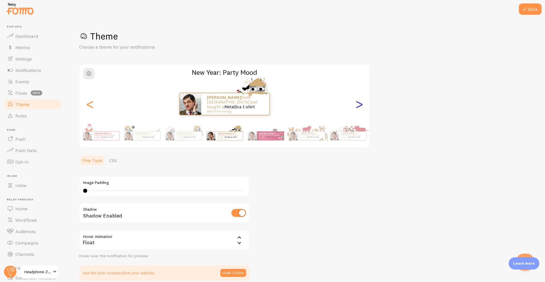
click at [361, 103] on div ">" at bounding box center [359, 103] width 7 height 41
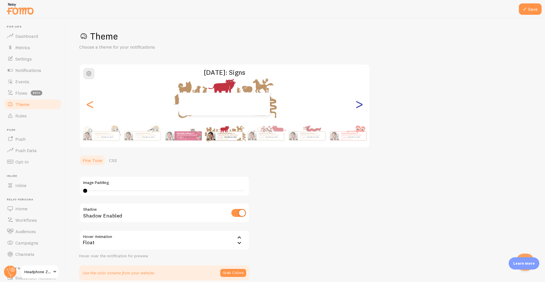
click at [361, 103] on div ">" at bounding box center [359, 103] width 7 height 41
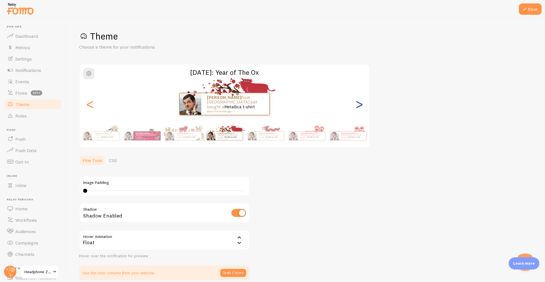
click at [361, 103] on div ">" at bounding box center [359, 103] width 7 height 41
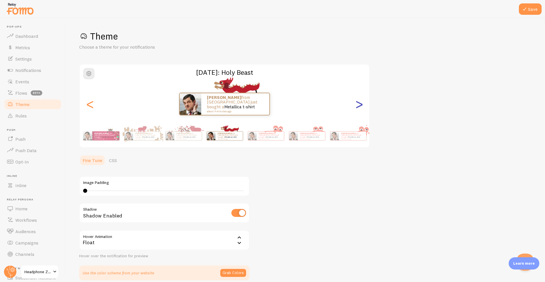
click at [361, 103] on div ">" at bounding box center [359, 103] width 7 height 41
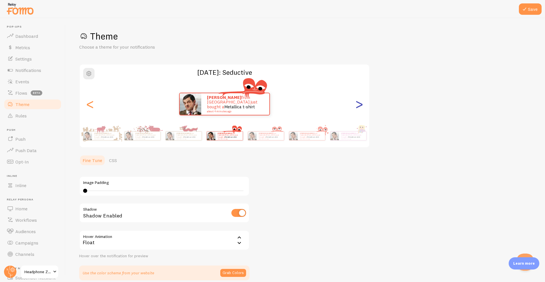
click at [361, 103] on div ">" at bounding box center [359, 103] width 7 height 41
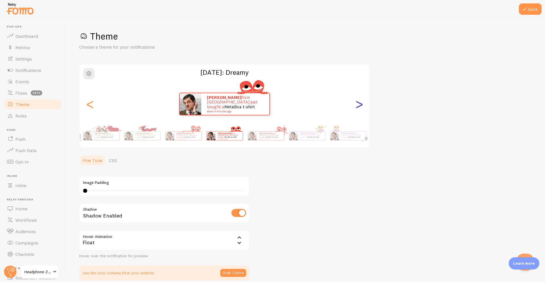
click at [361, 103] on div ">" at bounding box center [359, 103] width 7 height 41
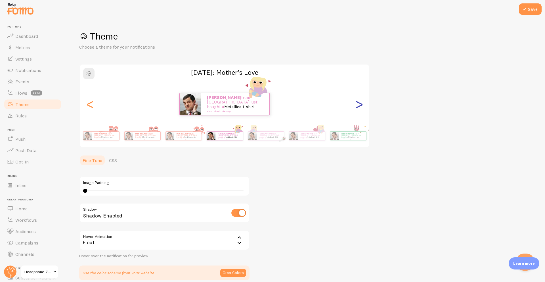
click at [361, 103] on div ">" at bounding box center [359, 103] width 7 height 41
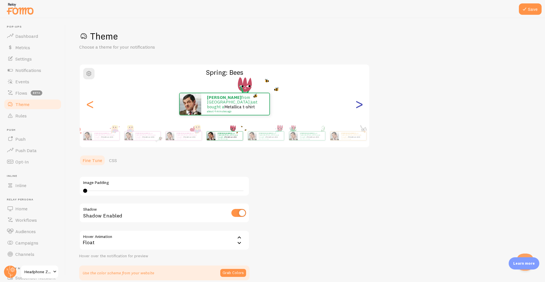
click at [361, 103] on div ">" at bounding box center [359, 103] width 7 height 41
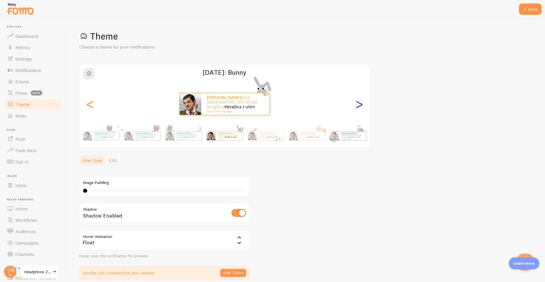
click at [361, 103] on div ">" at bounding box center [359, 103] width 7 height 41
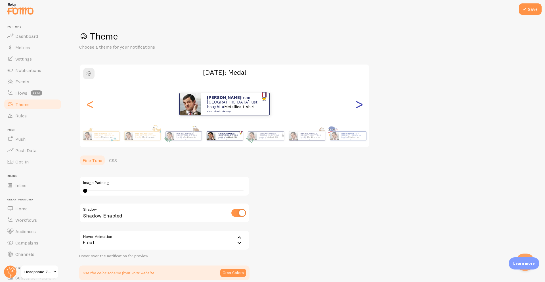
click at [361, 103] on div ">" at bounding box center [359, 103] width 7 height 41
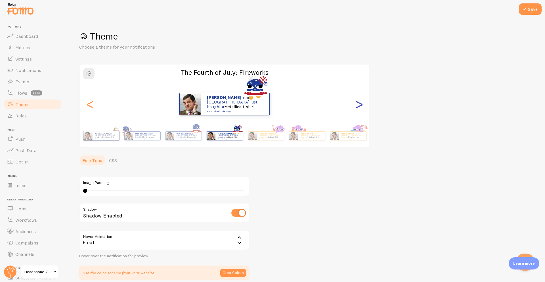
click at [361, 103] on div ">" at bounding box center [359, 103] width 7 height 41
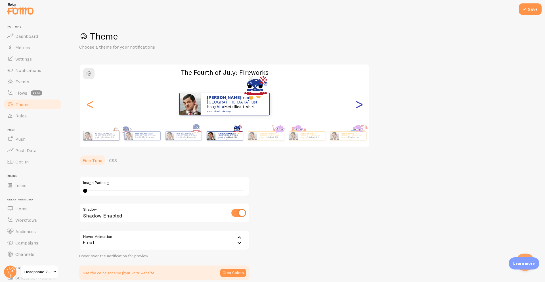
click at [361, 103] on div ">" at bounding box center [359, 103] width 7 height 41
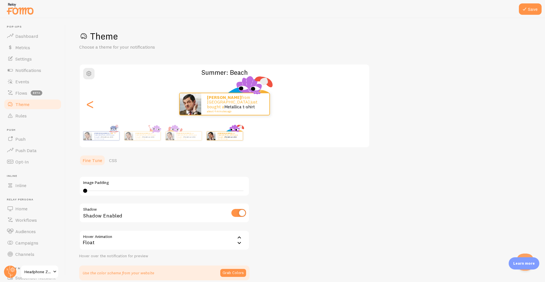
click at [361, 103] on div ">" at bounding box center [359, 103] width 7 height 41
click at [89, 77] on button "button" at bounding box center [88, 73] width 11 height 11
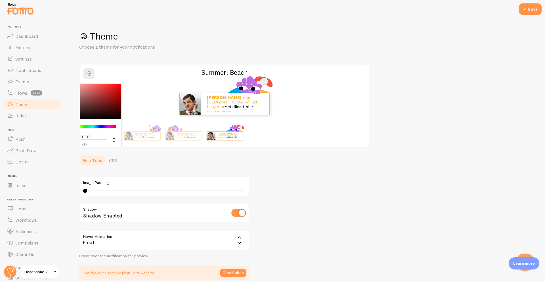
click at [129, 68] on h2 "Summer: Beach" at bounding box center [225, 72] width 290 height 9
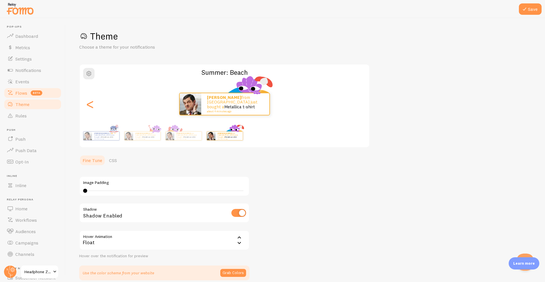
click at [13, 98] on link "Flows beta" at bounding box center [32, 92] width 58 height 11
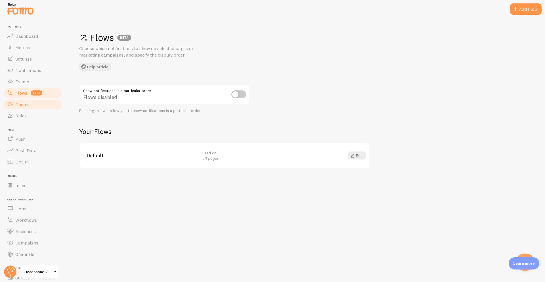
click at [20, 104] on span "Theme" at bounding box center [22, 104] width 14 height 6
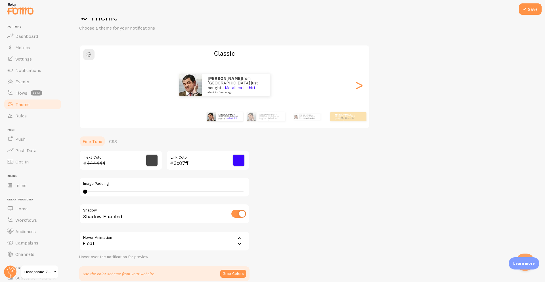
scroll to position [20, 0]
click at [543, 125] on div "Save Theme Choose a theme for your notifications Classic Raghav from India just…" at bounding box center [305, 149] width 479 height 263
click at [107, 143] on link "CSS" at bounding box center [113, 140] width 15 height 11
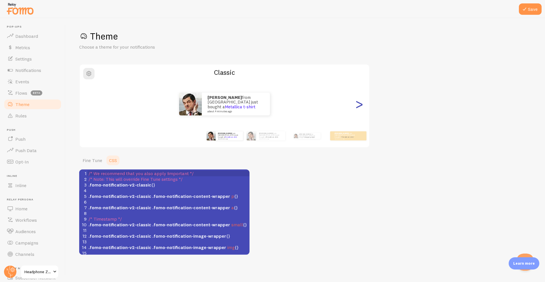
click at [360, 99] on div ">" at bounding box center [359, 103] width 7 height 41
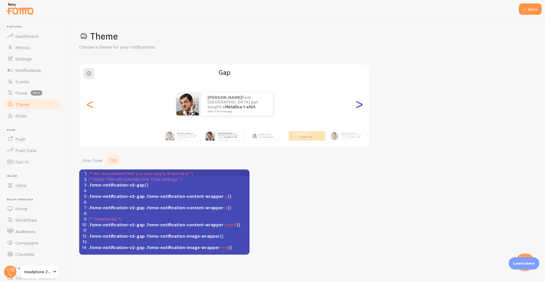
click at [360, 100] on div ">" at bounding box center [359, 103] width 7 height 41
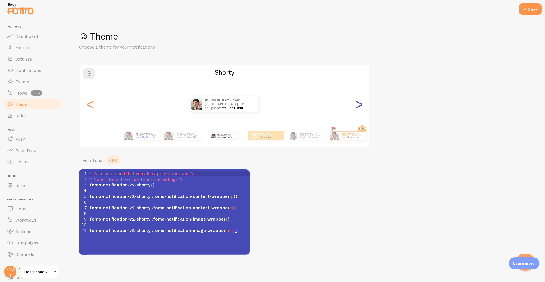
click at [360, 100] on div ">" at bounding box center [359, 103] width 7 height 41
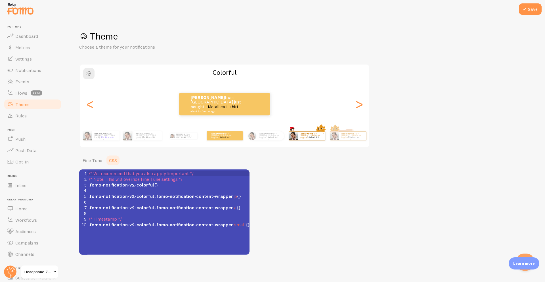
click at [308, 138] on small "about 4 minutes ago" at bounding box center [311, 138] width 22 height 1
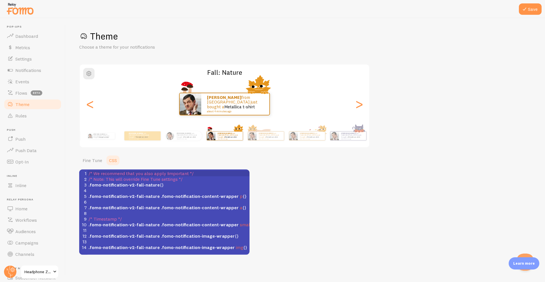
click at [148, 226] on span ".fomo-notification-v2-fall-nature" at bounding box center [124, 224] width 71 height 6
type textarea "nature"
click at [122, 204] on pre "​" at bounding box center [170, 202] width 166 height 6
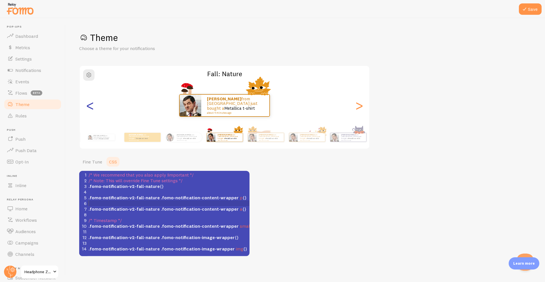
click at [93, 108] on div "<" at bounding box center [90, 105] width 7 height 41
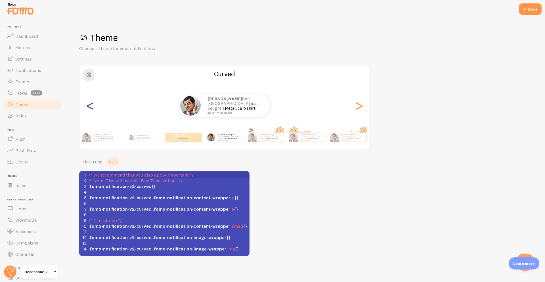
click at [93, 108] on div "<" at bounding box center [90, 105] width 7 height 41
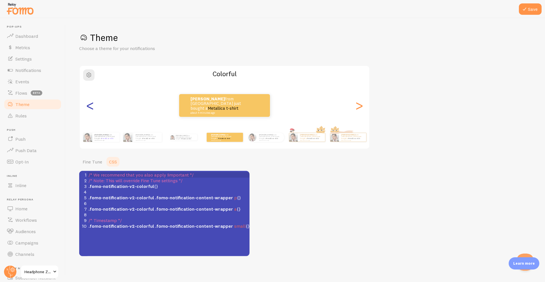
click at [93, 108] on div "<" at bounding box center [90, 105] width 7 height 41
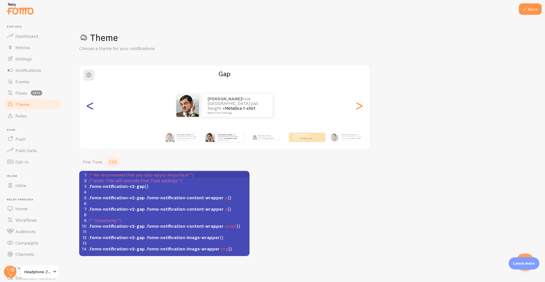
click at [93, 108] on div "<" at bounding box center [90, 105] width 7 height 41
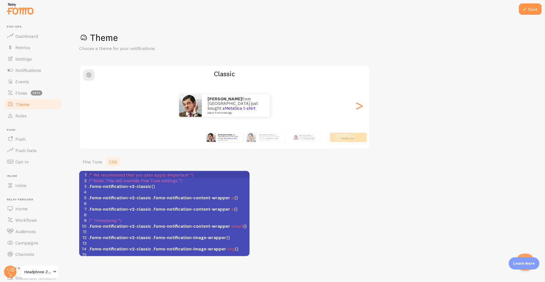
click at [94, 108] on div "Raghav from India just bought a Metallica t-shirt about 4 minutes ago" at bounding box center [225, 105] width 290 height 23
click at [16, 118] on link "Rules" at bounding box center [32, 115] width 58 height 11
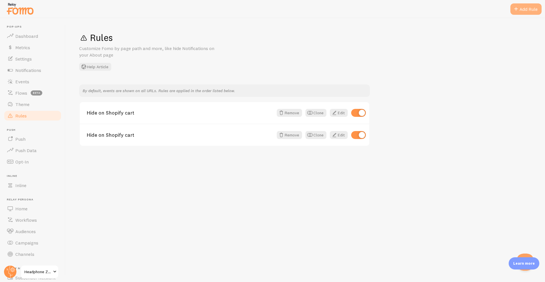
click at [538, 10] on div "Add Rule" at bounding box center [525, 8] width 31 height 11
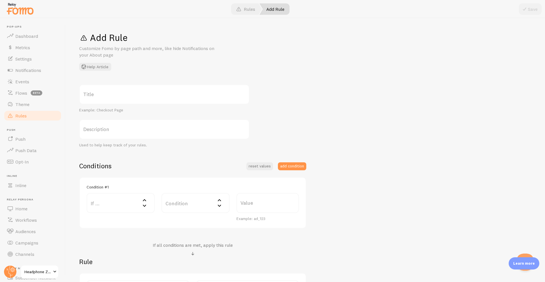
click at [206, 200] on label "Condition" at bounding box center [195, 203] width 68 height 20
click at [189, 247] on li "Contains" at bounding box center [195, 250] width 67 height 10
click at [263, 206] on label "Value" at bounding box center [267, 203] width 62 height 20
click at [263, 206] on input "Value" at bounding box center [267, 203] width 62 height 20
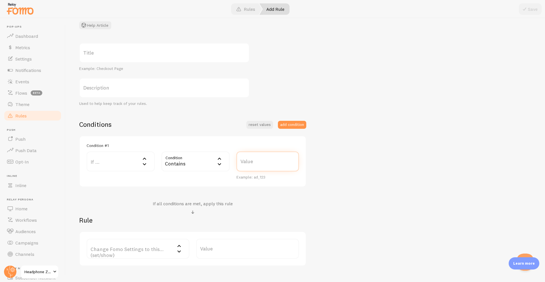
scroll to position [43, 0]
click at [155, 254] on label "Change Fomo Settings to this... (set/show)" at bounding box center [138, 247] width 103 height 20
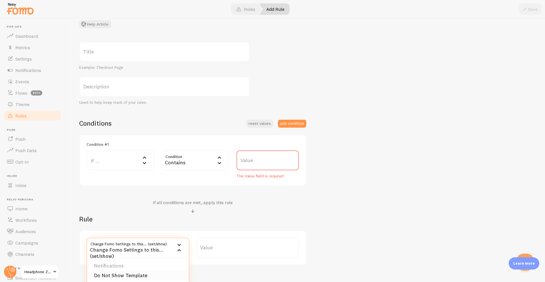
click at [151, 270] on li "Do Not Show Template" at bounding box center [138, 275] width 102 height 10
click at [223, 244] on label "Template" at bounding box center [247, 247] width 103 height 20
click at [363, 221] on div "Title Example: Checkout Page Description Used to help keep track of your rules.…" at bounding box center [305, 153] width 452 height 223
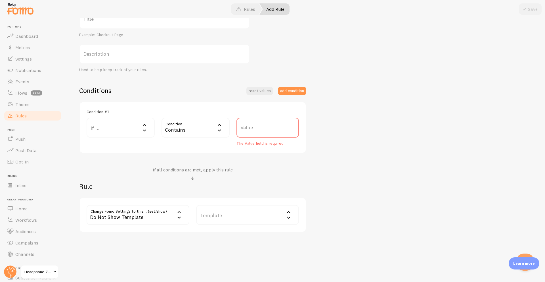
drag, startPoint x: 129, startPoint y: 226, endPoint x: 143, endPoint y: 217, distance: 16.7
click at [143, 217] on div "Change Fomo Settings to this... (set/show) no_show_template Do Not Show Templat…" at bounding box center [192, 214] width 227 height 35
click at [143, 217] on div "Do Not Show Template" at bounding box center [138, 215] width 103 height 20
drag, startPoint x: 189, startPoint y: 239, endPoint x: 189, endPoint y: 243, distance: 3.7
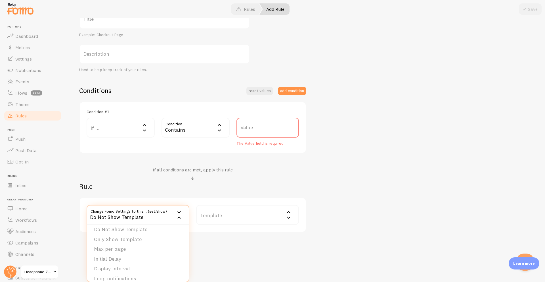
click at [189, 239] on div "Notifications Do Not Show Template Only Show Template Max per page Initial Dela…" at bounding box center [138, 243] width 103 height 77
click at [163, 211] on div "Do Not Show Template" at bounding box center [138, 215] width 103 height 20
click at [116, 251] on li "Max per page" at bounding box center [138, 249] width 102 height 10
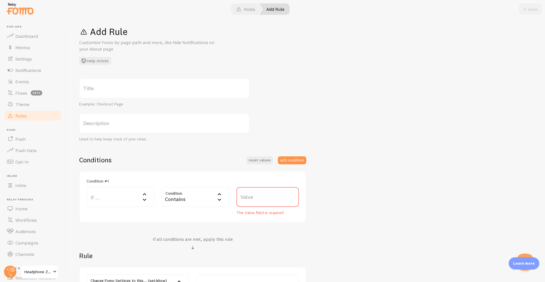
scroll to position [6, 0]
click at [189, 91] on label "Title" at bounding box center [164, 89] width 170 height 20
click at [189, 91] on input "Title" at bounding box center [164, 89] width 170 height 20
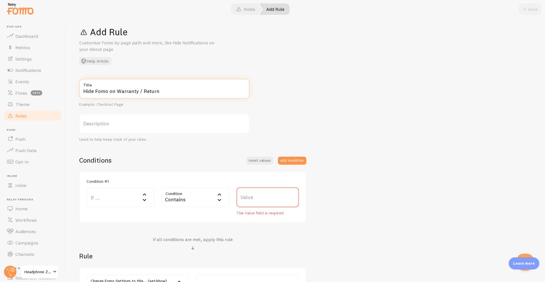
type input "Hide Fomo on Warranty / Return"
click at [267, 203] on label "Value" at bounding box center [267, 197] width 62 height 20
click at [267, 203] on input "Value" at bounding box center [267, 197] width 62 height 20
click at [121, 197] on label "If ..." at bounding box center [121, 197] width 68 height 20
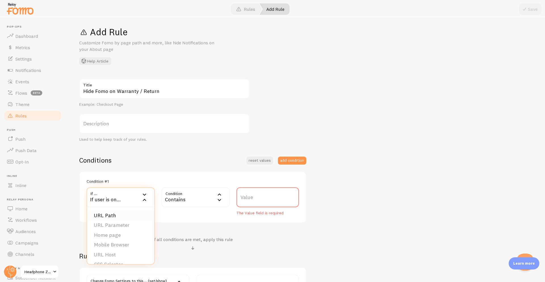
click at [119, 217] on li "URL Path" at bounding box center [120, 215] width 67 height 10
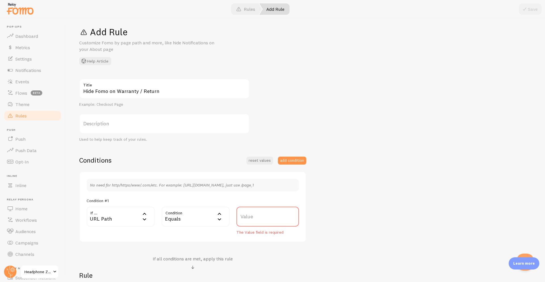
click at [205, 221] on div "Equals" at bounding box center [195, 216] width 68 height 20
click at [191, 268] on li "Contains" at bounding box center [195, 264] width 67 height 10
click at [266, 218] on label "Value" at bounding box center [267, 216] width 62 height 20
click at [266, 218] on input "Value" at bounding box center [267, 216] width 62 height 20
type input "claim"
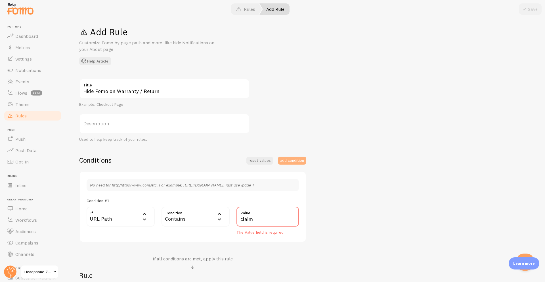
click at [294, 163] on button "add condition" at bounding box center [292, 160] width 28 height 8
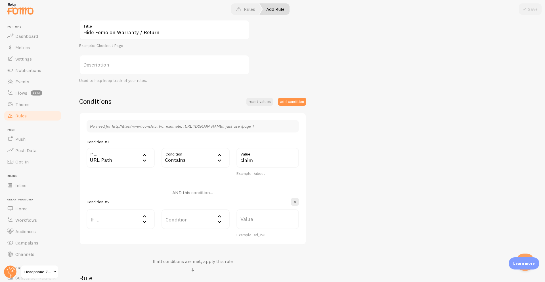
scroll to position [65, 0]
click at [157, 262] on h4 "If all conditions are met, apply this rule" at bounding box center [193, 261] width 80 height 6
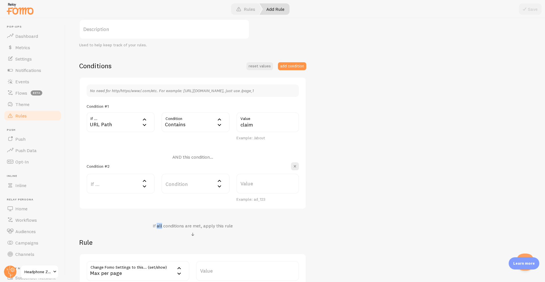
scroll to position [100, 0]
click at [154, 228] on h4 "If all conditions are met, apply this rule" at bounding box center [193, 225] width 80 height 6
drag, startPoint x: 154, startPoint y: 228, endPoint x: 168, endPoint y: 177, distance: 52.3
click at [168, 177] on div "Conditions reset values add condition No need for http/https/www/.com/etc. For …" at bounding box center [192, 178] width 227 height 235
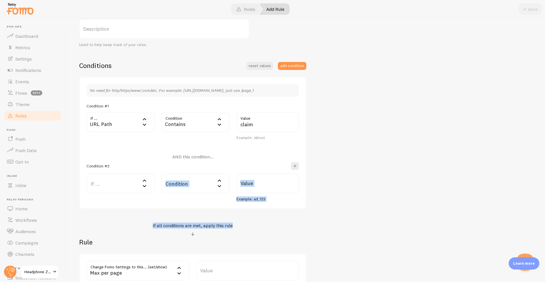
click at [178, 154] on h4 "AND this condition..." at bounding box center [192, 157] width 41 height 6
click at [295, 165] on span "button" at bounding box center [295, 166] width 6 height 6
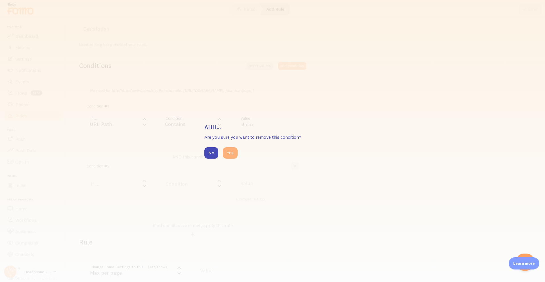
click at [233, 153] on button "Yes" at bounding box center [230, 152] width 15 height 11
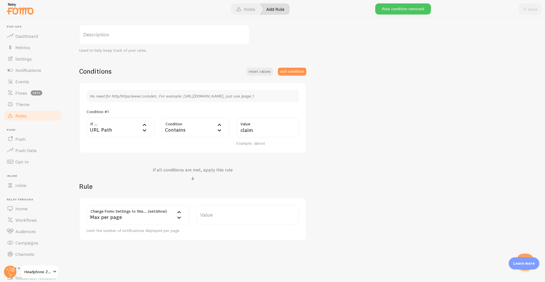
scroll to position [45, 0]
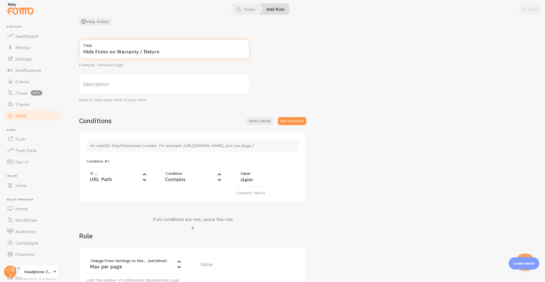
click at [162, 55] on input "Hide Fomo on Warranty / Return" at bounding box center [164, 49] width 170 height 20
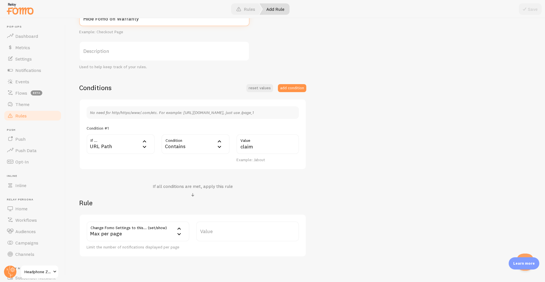
type input "Hide Fomo on Warranty"
click at [223, 237] on label "Value" at bounding box center [247, 231] width 103 height 20
click at [223, 237] on input "Value" at bounding box center [247, 231] width 103 height 20
type input "0"
click at [98, 232] on div "Max per page" at bounding box center [138, 231] width 103 height 20
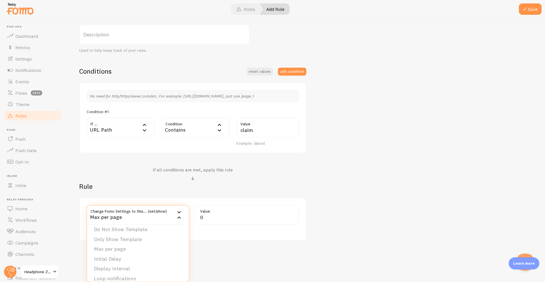
scroll to position [0, 0]
click at [144, 235] on li "Notifications" at bounding box center [138, 233] width 102 height 10
click at [144, 235] on div "Add Rule Customize Fomo by page path and more, like hide Notifications on your …" at bounding box center [305, 149] width 479 height 263
click at [232, 209] on label "Options" at bounding box center [247, 215] width 103 height 20
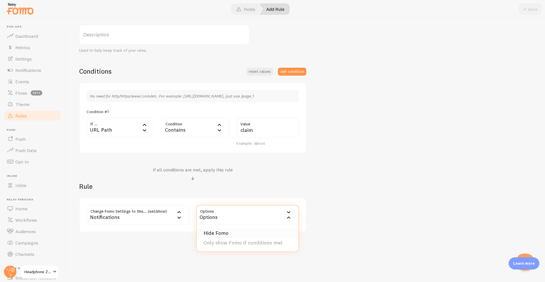
click at [238, 232] on li "Hide Fomo" at bounding box center [248, 233] width 102 height 10
click at [538, 11] on button "Save" at bounding box center [530, 8] width 23 height 11
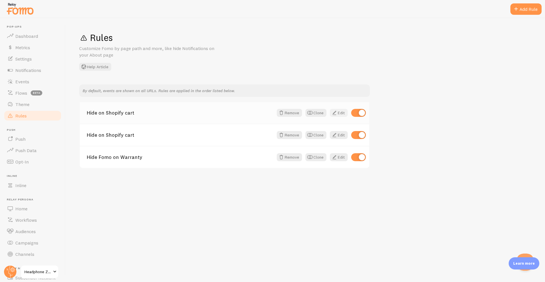
click at [339, 111] on link "Edit" at bounding box center [339, 113] width 18 height 8
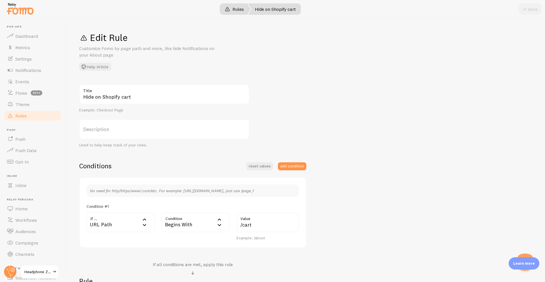
click at [234, 12] on link "Rules" at bounding box center [234, 8] width 33 height 11
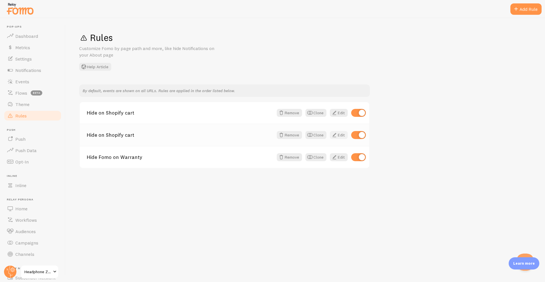
click at [336, 135] on span at bounding box center [334, 134] width 7 height 7
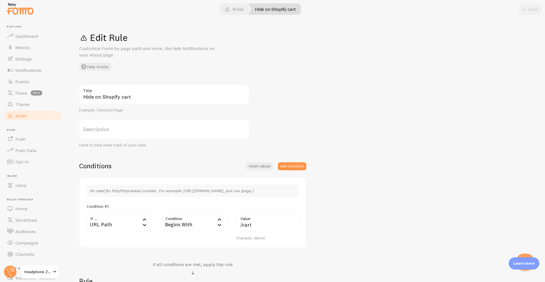
click at [237, 15] on div at bounding box center [272, 9] width 545 height 18
click at [235, 14] on link "Rules" at bounding box center [234, 8] width 33 height 11
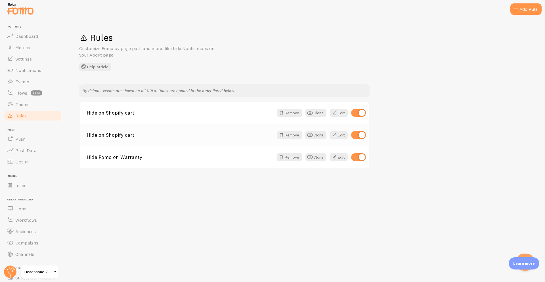
click at [358, 136] on input "checkbox" at bounding box center [358, 135] width 15 height 8
checkbox input "false"
click at [288, 139] on div "Hide on Shopify cart Remove Clone Edit" at bounding box center [225, 134] width 290 height 22
click at [288, 138] on button "Remove" at bounding box center [289, 135] width 25 height 8
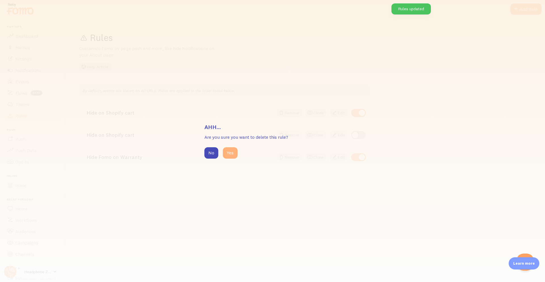
click at [232, 152] on button "Yes" at bounding box center [230, 152] width 15 height 11
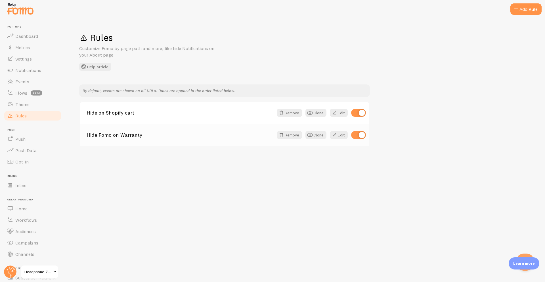
drag, startPoint x: 232, startPoint y: 152, endPoint x: 123, endPoint y: 141, distance: 110.4
click at [123, 141] on div "Rules Customize Fomo by page path and more, like hide Notifications on your Abo…" at bounding box center [305, 149] width 479 height 263
click at [26, 137] on link "Push" at bounding box center [32, 138] width 58 height 11
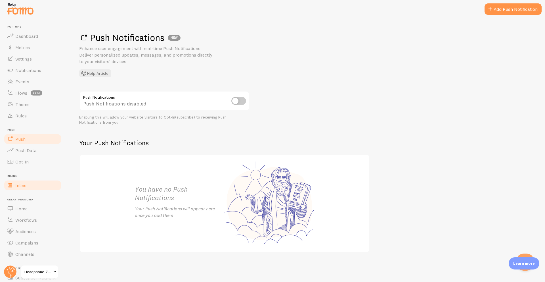
click at [31, 184] on link "Inline" at bounding box center [32, 184] width 58 height 11
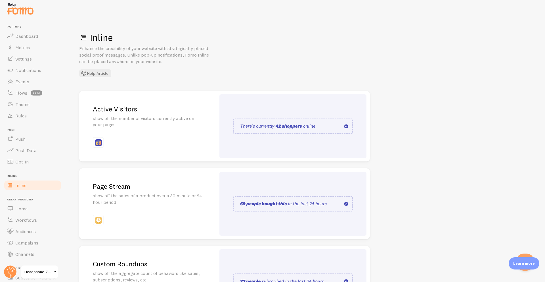
drag, startPoint x: 541, startPoint y: 132, endPoint x: 545, endPoint y: 96, distance: 36.5
click at [545, 96] on div "Inline Enhance the credibility of your website with strategically placed social…" at bounding box center [305, 149] width 479 height 263
click at [170, 217] on div "Page Stream show off the sales of a product over a 30 minute or 24 hour period" at bounding box center [147, 203] width 137 height 71
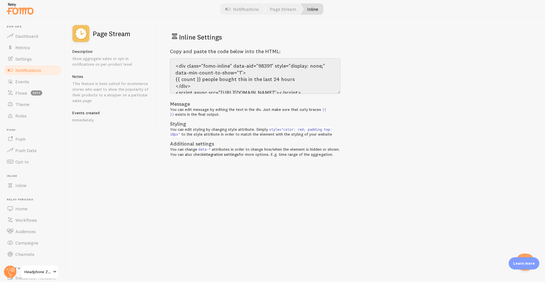
click at [183, 200] on div "Inline Settings Copy and paste the code below into the HTML: <div class="fomo-i…" at bounding box center [350, 149] width 389 height 263
click at [40, 203] on link "Home" at bounding box center [32, 208] width 58 height 11
click at [39, 204] on link "Home" at bounding box center [32, 208] width 58 height 11
click at [35, 206] on link "Home" at bounding box center [32, 208] width 58 height 11
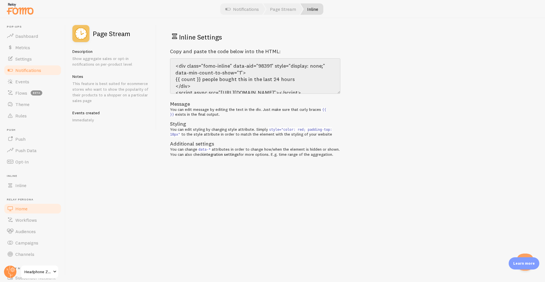
click at [35, 206] on link "Home" at bounding box center [32, 208] width 58 height 11
click at [24, 67] on span "Notifications" at bounding box center [28, 70] width 26 height 6
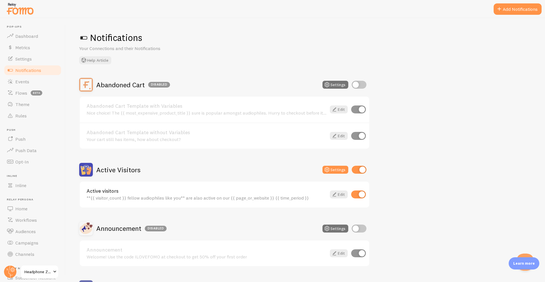
click at [23, 65] on link "Notifications" at bounding box center [32, 69] width 58 height 11
click at [33, 205] on link "Home" at bounding box center [32, 208] width 58 height 11
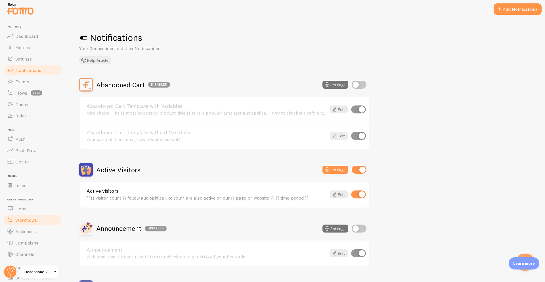
click at [33, 221] on span "Workflows" at bounding box center [26, 220] width 22 height 6
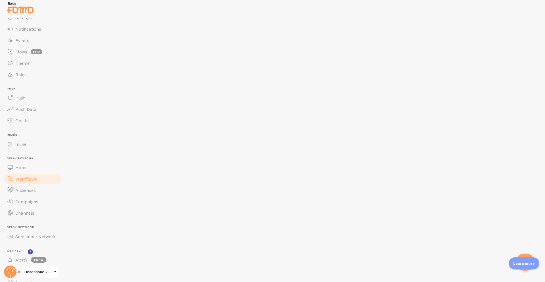
scroll to position [60, 0]
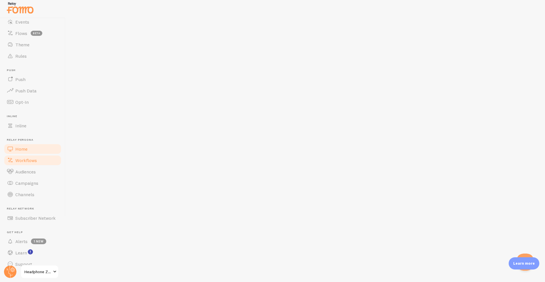
click at [24, 152] on link "Home" at bounding box center [32, 148] width 58 height 11
click at [27, 152] on link "Home" at bounding box center [32, 148] width 58 height 11
click at [28, 152] on link "Home" at bounding box center [32, 148] width 58 height 11
click at [28, 150] on link "Home" at bounding box center [32, 148] width 58 height 11
click at [30, 149] on link "Home" at bounding box center [32, 148] width 58 height 11
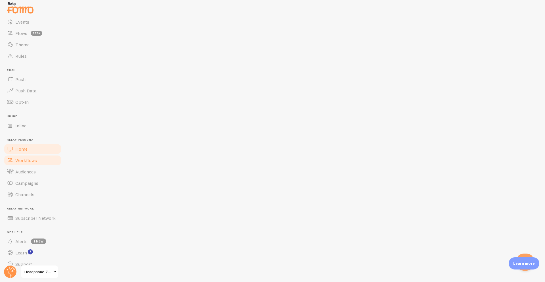
click at [33, 148] on link "Home" at bounding box center [32, 148] width 58 height 11
click at [34, 149] on link "Home" at bounding box center [32, 148] width 58 height 11
click at [30, 148] on link "Home" at bounding box center [32, 148] width 58 height 11
click at [30, 193] on span "Channels" at bounding box center [24, 194] width 19 height 6
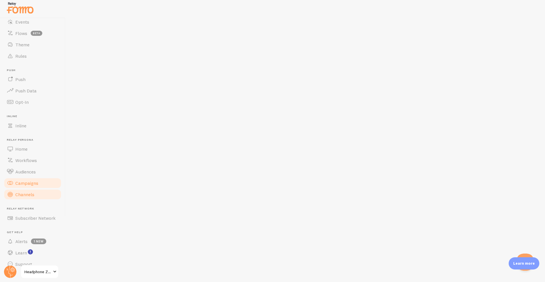
click at [30, 183] on span "Campaigns" at bounding box center [26, 183] width 23 height 6
click at [26, 175] on link "Audiences" at bounding box center [32, 171] width 58 height 11
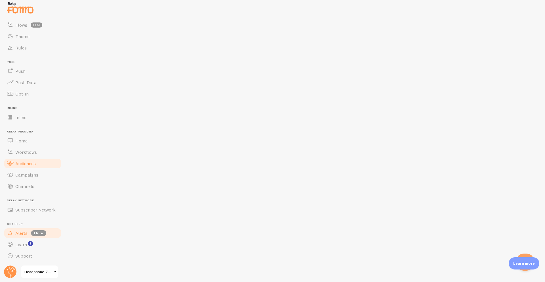
click at [18, 236] on link "Alerts 1 new" at bounding box center [32, 232] width 58 height 11
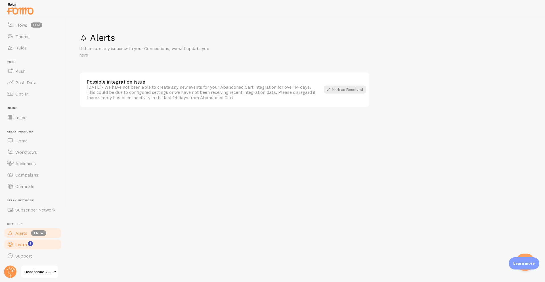
click at [19, 243] on span "Learn" at bounding box center [21, 244] width 12 height 6
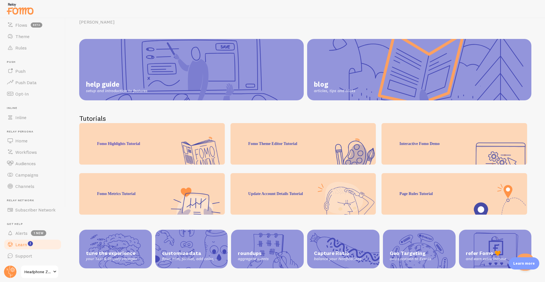
scroll to position [33, 0]
click at [24, 257] on span "Support" at bounding box center [23, 256] width 17 height 6
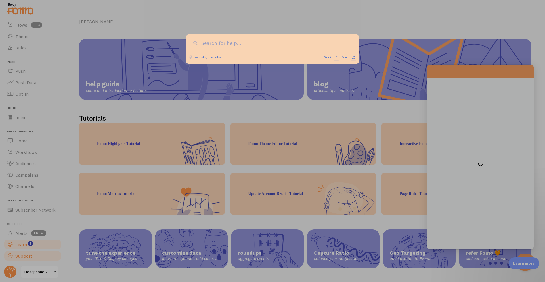
scroll to position [0, 0]
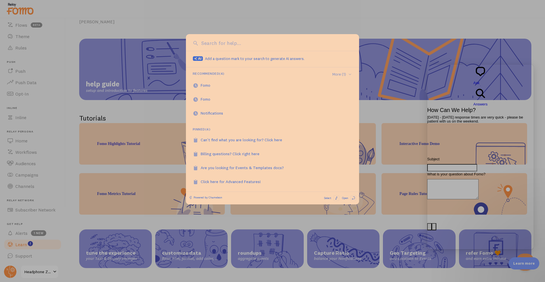
click at [36, 227] on div at bounding box center [272, 141] width 545 height 282
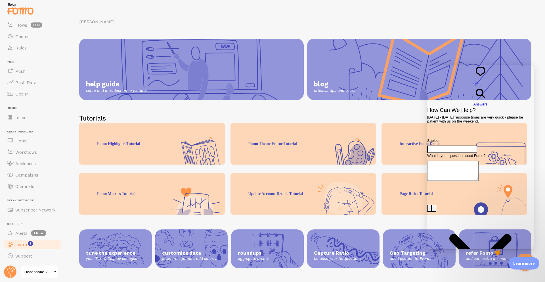
click at [45, 276] on link "Headphone Zone" at bounding box center [39, 272] width 38 height 14
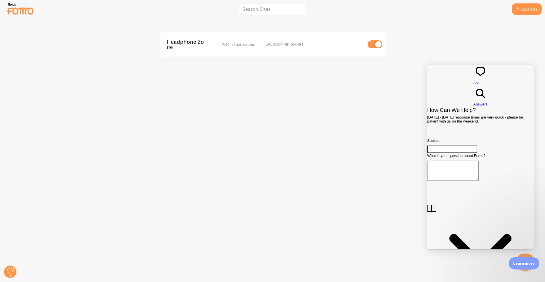
click at [198, 48] on span "Headphone Zone" at bounding box center [190, 44] width 46 height 11
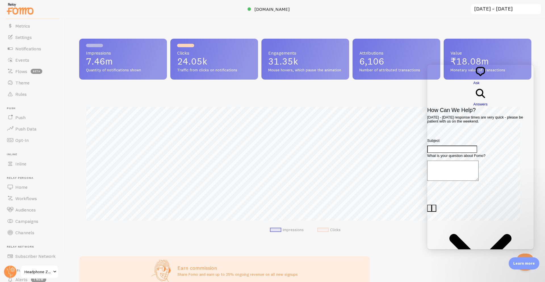
scroll to position [283675, 283377]
click at [457, 145] on input "Subject" at bounding box center [452, 148] width 50 height 7
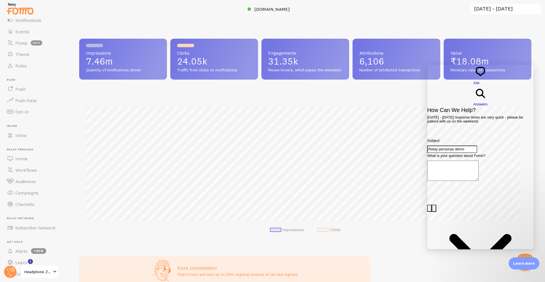
type input "Relay personas demo"
type textarea "Hi team"
click at [524, 255] on button "Close Beacon popover" at bounding box center [523, 260] width 17 height 17
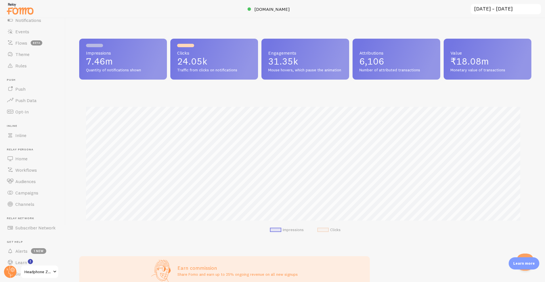
click at [436, 249] on div "Impressions 7.46m Quantity of notifications shown Clicks 24.05k Traffic from cl…" at bounding box center [305, 149] width 479 height 263
click at [97, 57] on div "Impressions 7.46m Quantity of notifications shown Clicks 24.05k Traffic from cl…" at bounding box center [305, 141] width 452 height 204
click at [11, 268] on circle at bounding box center [10, 271] width 12 height 12
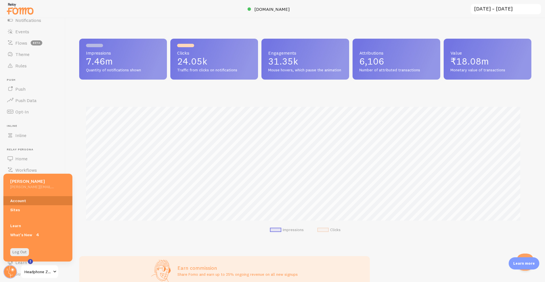
click at [25, 202] on link "Account" at bounding box center [37, 200] width 69 height 9
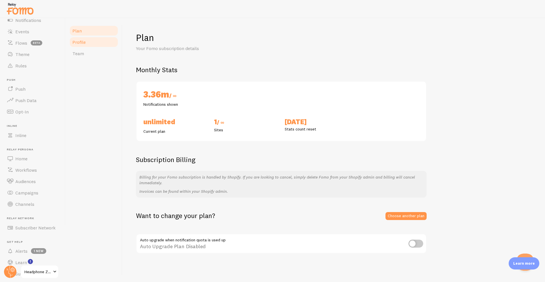
click at [86, 47] on link "Profile" at bounding box center [94, 41] width 50 height 11
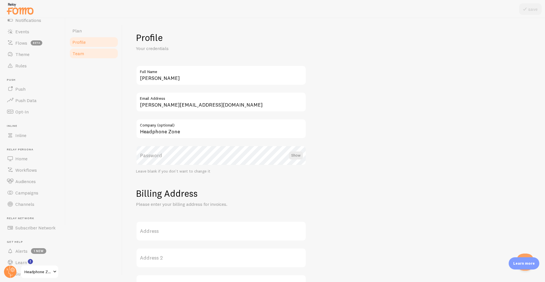
click at [88, 49] on link "Team" at bounding box center [94, 53] width 50 height 11
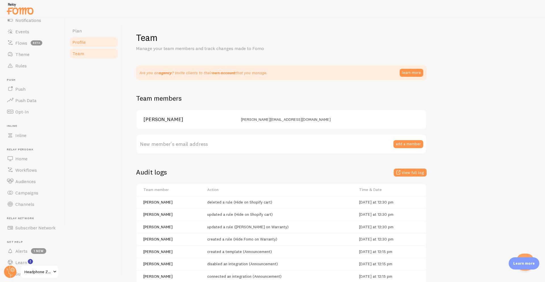
click at [93, 36] on link "Profile" at bounding box center [94, 41] width 50 height 11
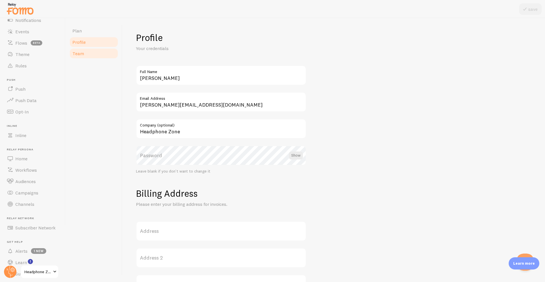
click at [91, 51] on link "Team" at bounding box center [94, 53] width 50 height 11
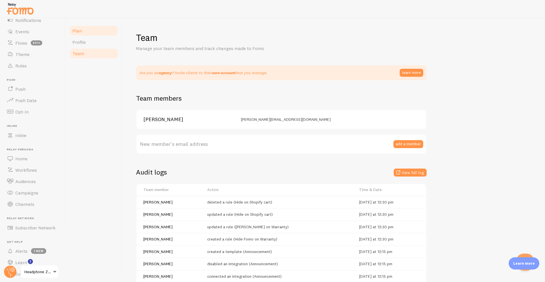
click at [100, 33] on link "Plan" at bounding box center [94, 30] width 50 height 11
